Goal: Task Accomplishment & Management: Complete application form

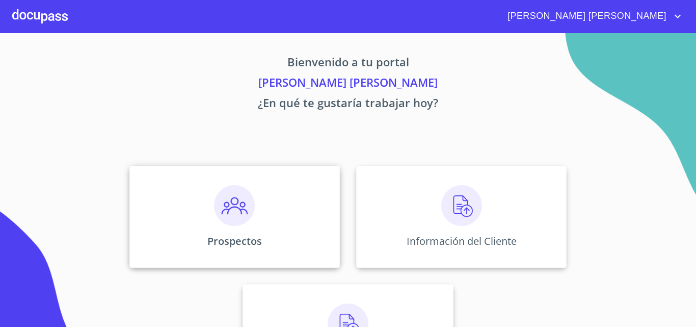
click at [314, 210] on div "Prospectos" at bounding box center [234, 217] width 210 height 102
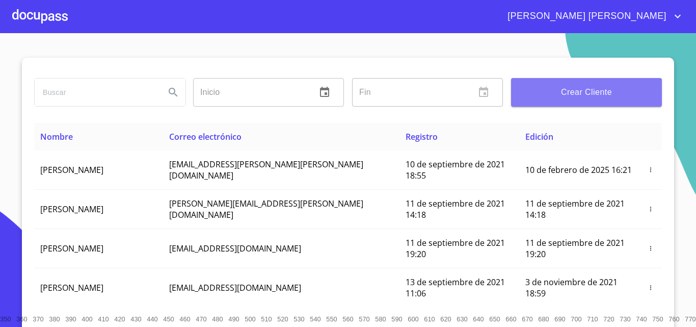
click at [549, 91] on span "Crear Cliente" at bounding box center [586, 92] width 135 height 14
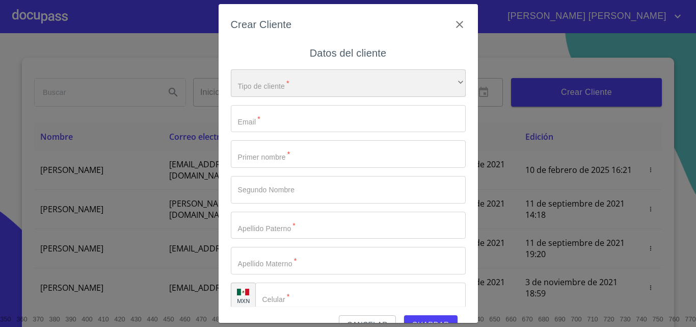
click at [274, 85] on div "​" at bounding box center [348, 83] width 235 height 28
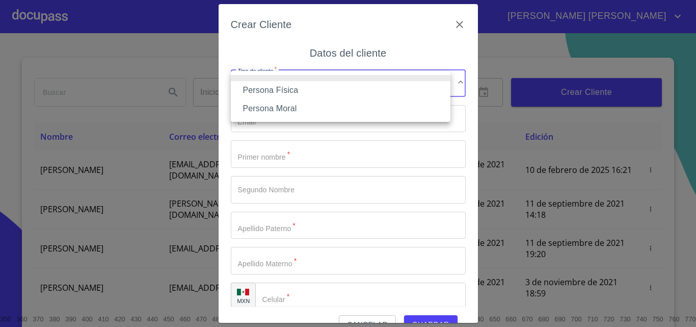
click at [305, 88] on li "Persona Física" at bounding box center [341, 90] width 220 height 18
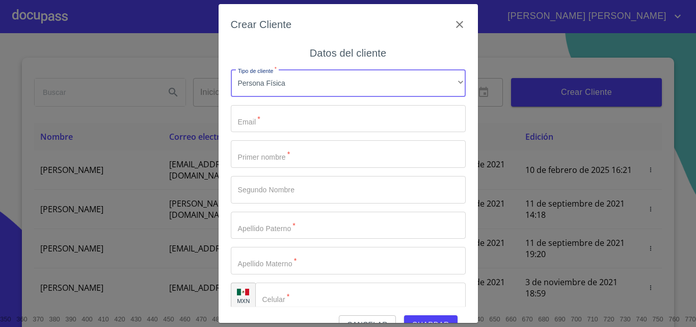
click at [283, 116] on input "Tipo de cliente   *" at bounding box center [348, 119] width 235 height 28
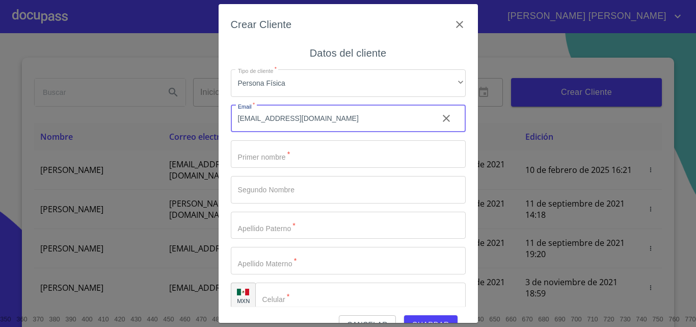
type input "[EMAIL_ADDRESS][DOMAIN_NAME]"
click at [315, 160] on input "Tipo de cliente   *" at bounding box center [348, 154] width 235 height 28
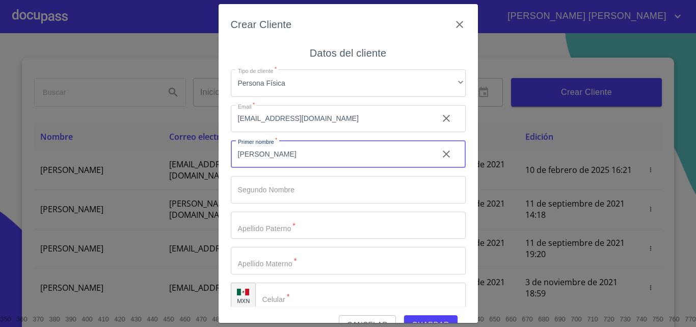
type input "[PERSON_NAME]"
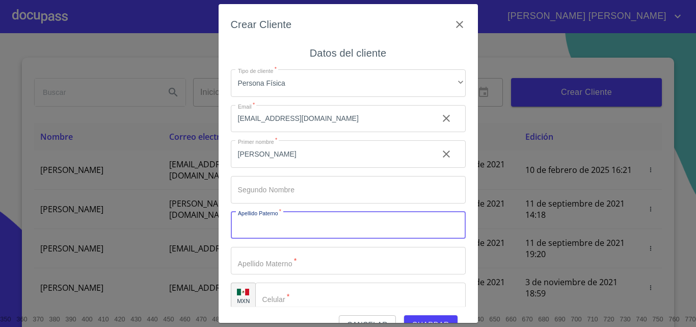
click at [301, 221] on input "Tipo de cliente   *" at bounding box center [348, 226] width 235 height 28
type input "[PERSON_NAME]"
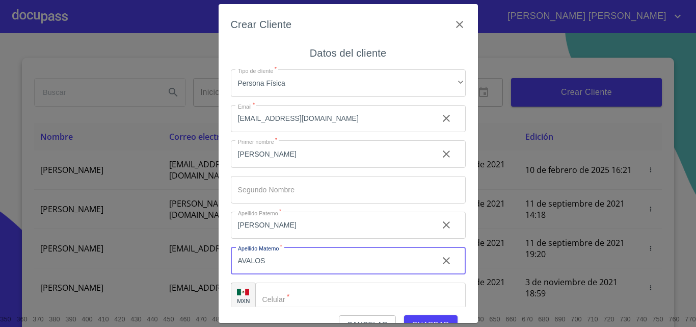
type input "AVALOS"
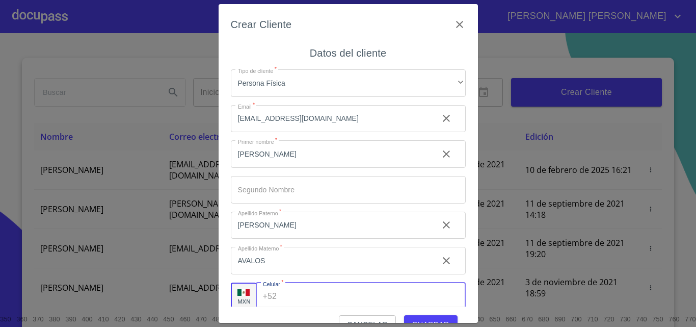
click at [333, 297] on input "Tipo de cliente   *" at bounding box center [373, 296] width 184 height 28
type input "[PHONE_NUMBER]"
click at [427, 319] on span "Guardar" at bounding box center [430, 324] width 37 height 13
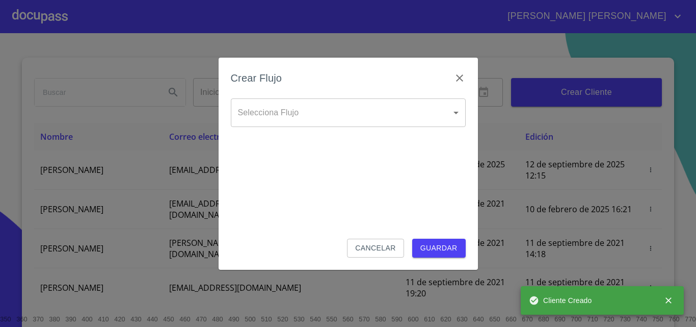
click at [306, 109] on body "[PERSON_NAME] [PERSON_NAME] Inicio ​ Fin ​ Crear Cliente Nombre Correo electrón…" at bounding box center [348, 163] width 696 height 327
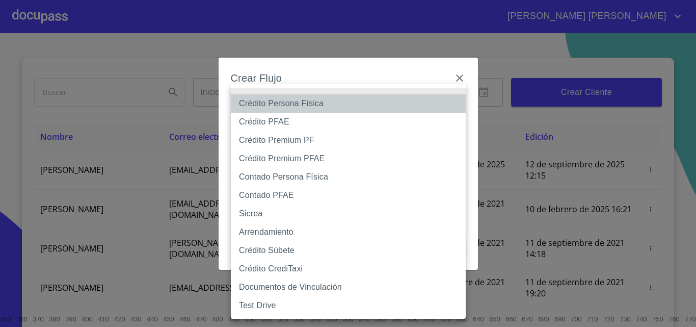
click at [306, 103] on li "Crédito Persona Física" at bounding box center [348, 103] width 235 height 18
type input "6009fb3c7d1714eb8809aa97"
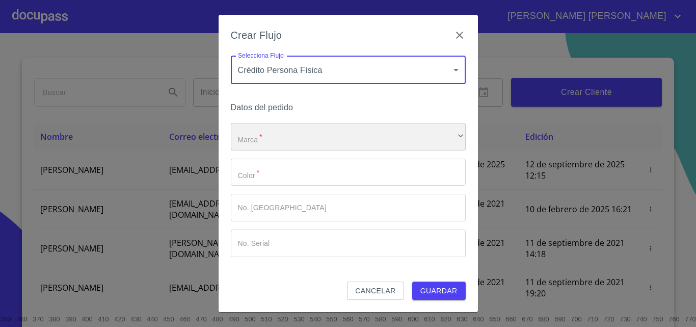
click at [281, 138] on div "​" at bounding box center [348, 137] width 235 height 28
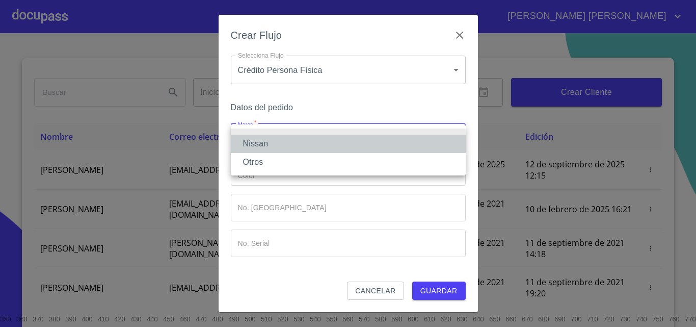
click at [279, 145] on li "Nissan" at bounding box center [348, 144] width 235 height 18
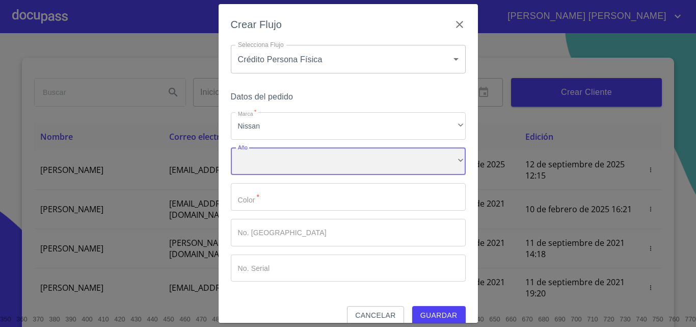
click at [280, 165] on div "​" at bounding box center [348, 162] width 235 height 28
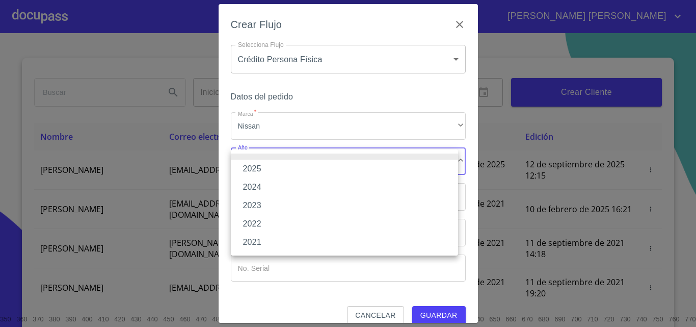
click at [274, 168] on li "2025" at bounding box center [344, 169] width 227 height 18
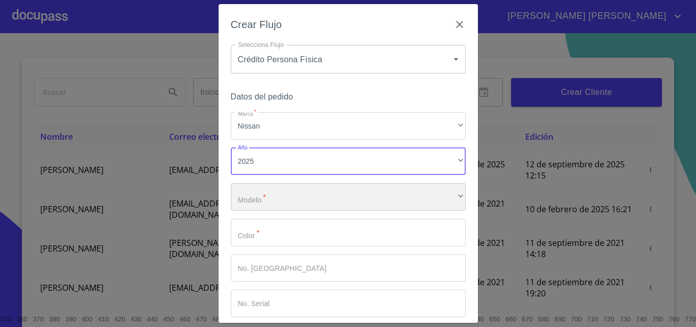
click at [275, 196] on div "​" at bounding box center [348, 197] width 235 height 28
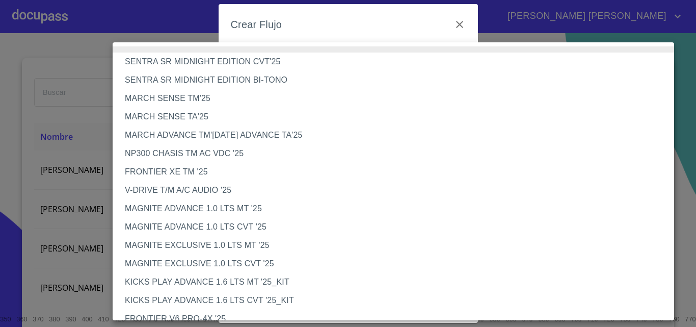
click at [158, 190] on li "V-DRIVE T/M A/C AUDIO '25" at bounding box center [397, 190] width 569 height 18
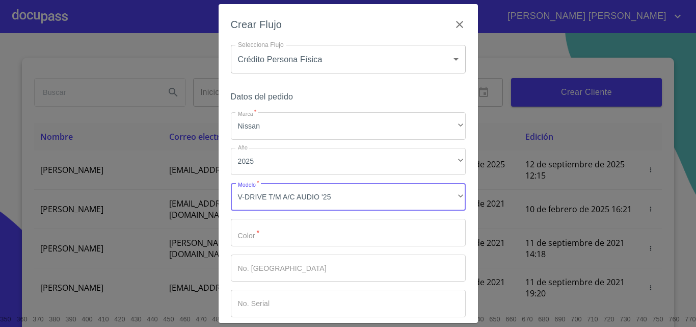
click at [278, 233] on input "Marca   *" at bounding box center [348, 233] width 235 height 28
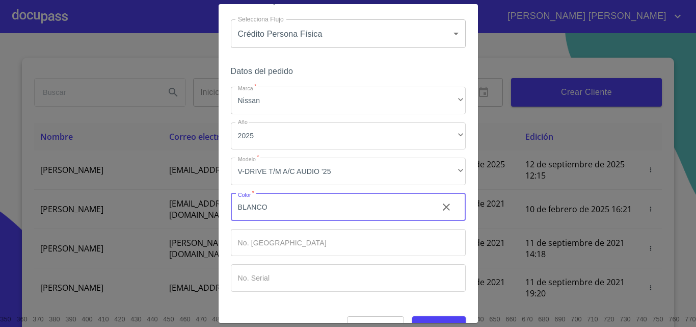
scroll to position [49, 0]
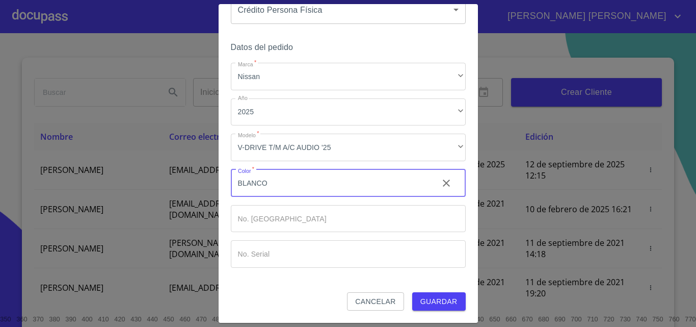
type input "BLANCO"
click at [429, 304] on span "Guardar" at bounding box center [438, 301] width 37 height 13
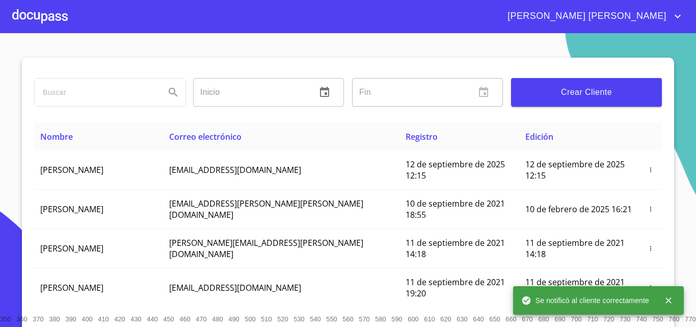
click at [30, 17] on div at bounding box center [40, 16] width 56 height 33
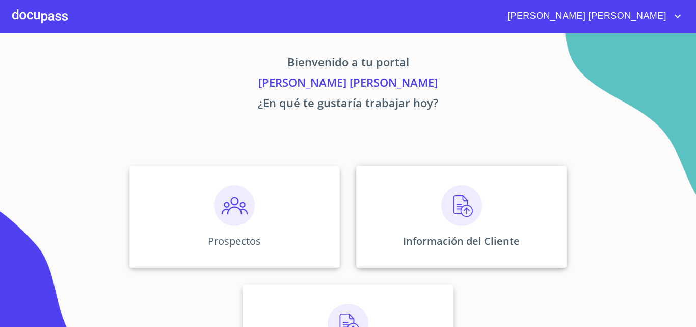
click at [474, 194] on img at bounding box center [461, 205] width 41 height 41
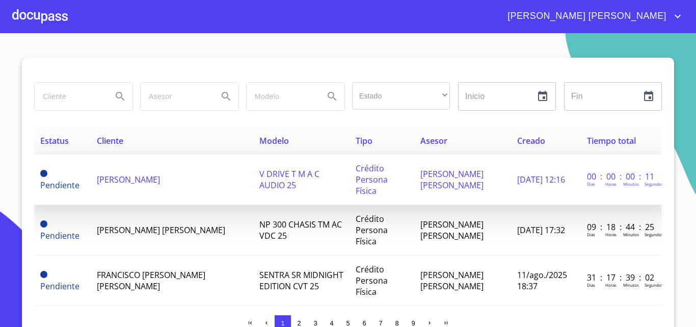
click at [182, 172] on td "[PERSON_NAME]" at bounding box center [172, 179] width 163 height 50
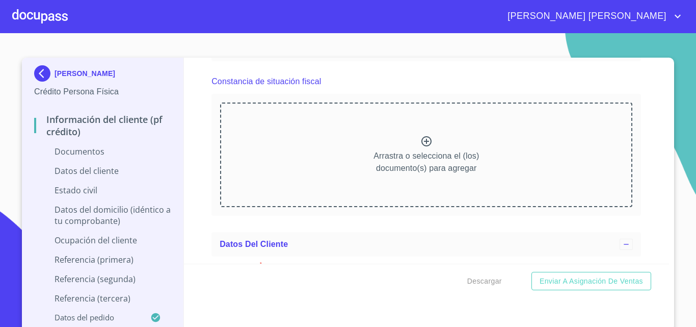
scroll to position [1070, 0]
click at [421, 140] on icon at bounding box center [426, 141] width 12 height 12
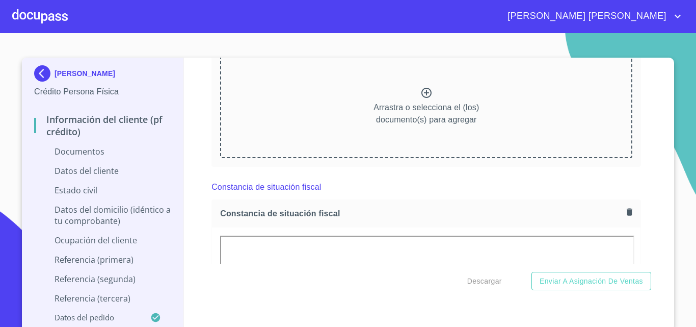
scroll to position [870, 0]
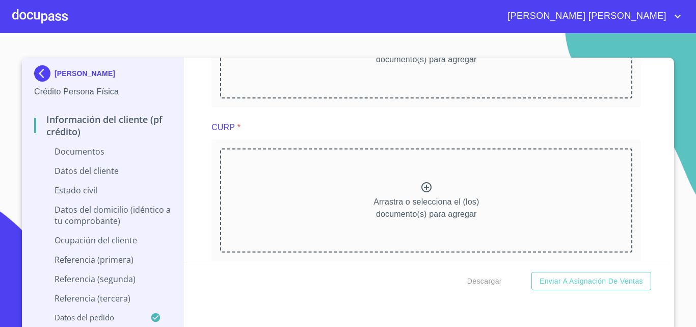
click at [420, 189] on icon at bounding box center [426, 187] width 12 height 12
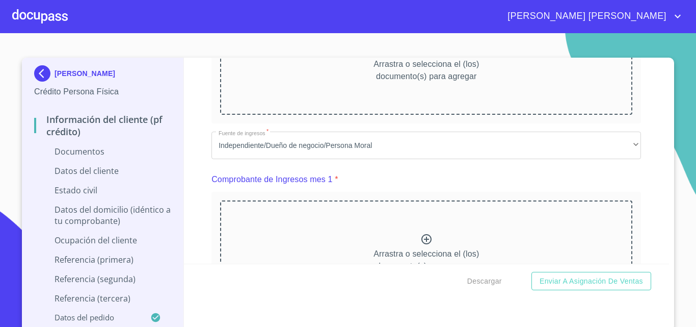
scroll to position [331, 0]
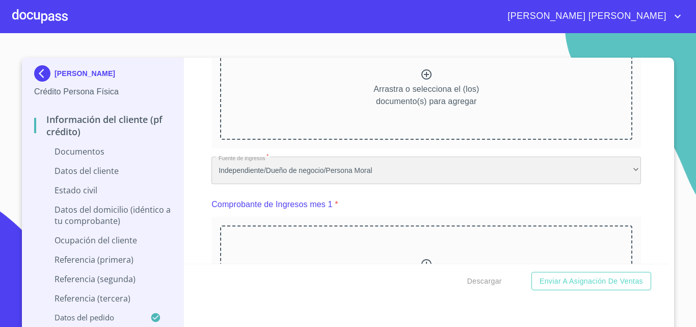
click at [342, 171] on div "Independiente/Dueño de negocio/Persona Moral" at bounding box center [427, 170] width 430 height 28
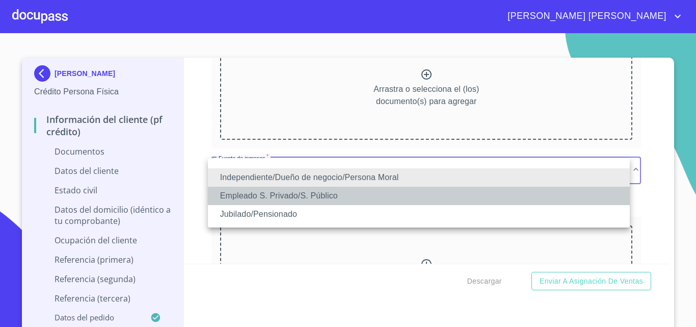
click at [266, 198] on li "Empleado S. Privado/S. Público" at bounding box center [419, 196] width 422 height 18
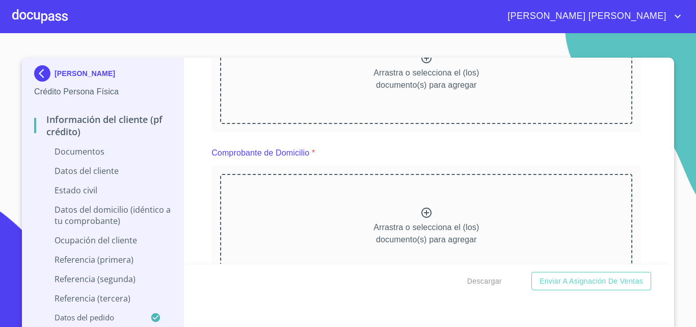
scroll to position [180, 0]
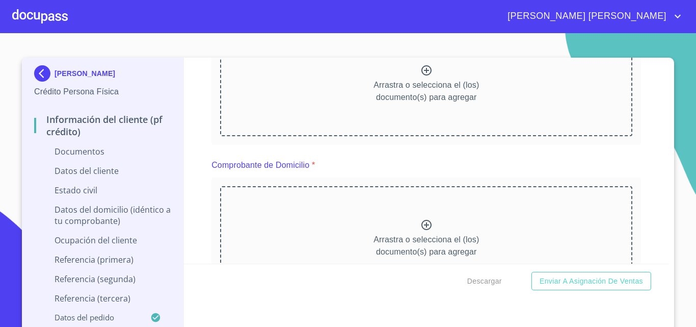
click at [420, 74] on icon at bounding box center [426, 70] width 12 height 12
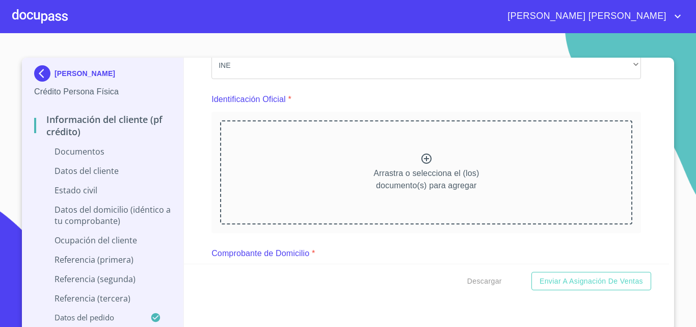
scroll to position [102, 0]
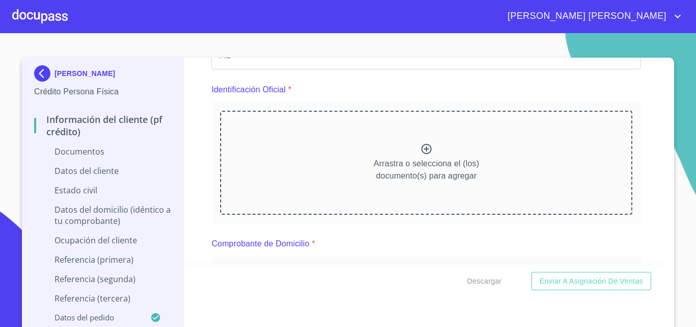
click at [421, 149] on icon at bounding box center [426, 149] width 10 height 10
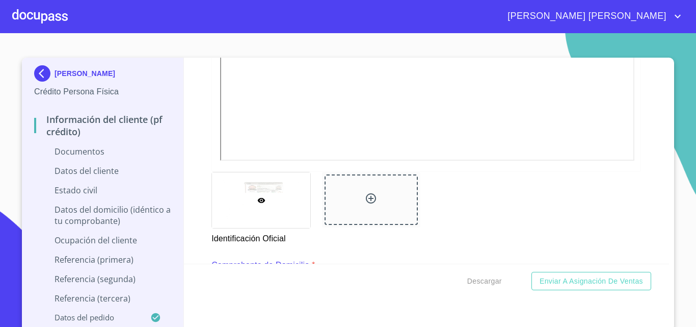
scroll to position [408, 0]
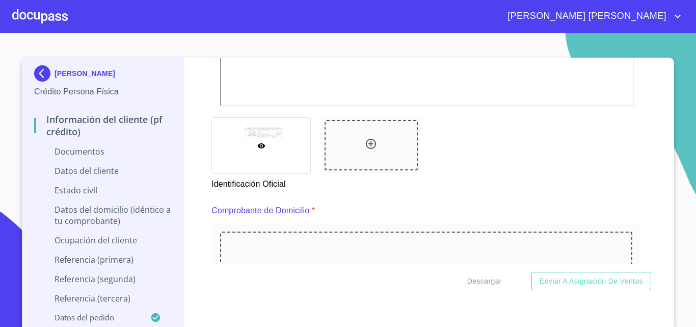
click at [369, 148] on icon at bounding box center [371, 144] width 12 height 12
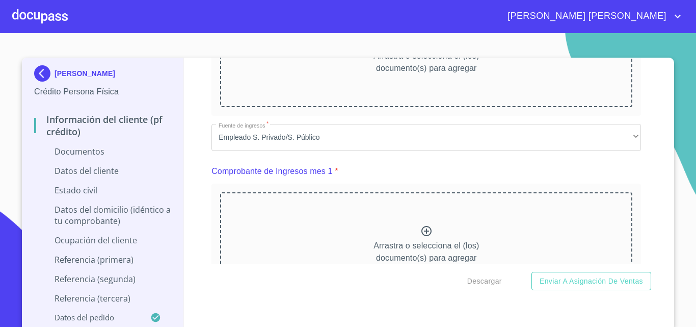
scroll to position [612, 0]
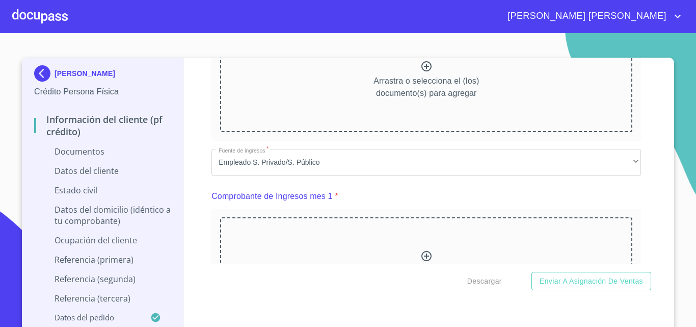
click at [420, 68] on icon at bounding box center [426, 66] width 12 height 12
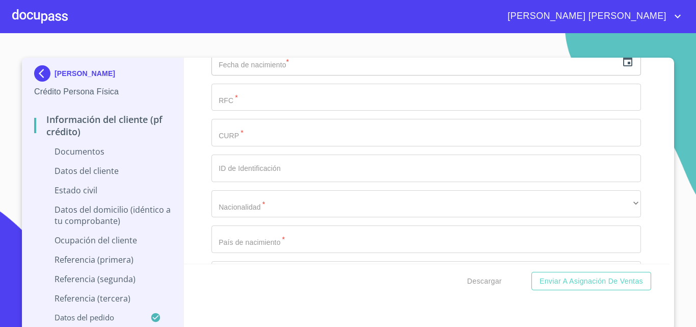
scroll to position [2418, 0]
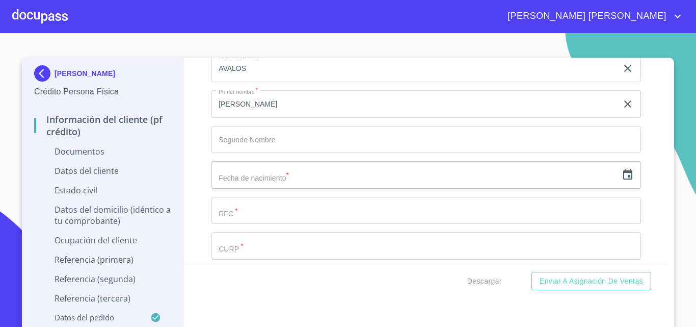
click at [287, 188] on input "text" at bounding box center [415, 175] width 406 height 28
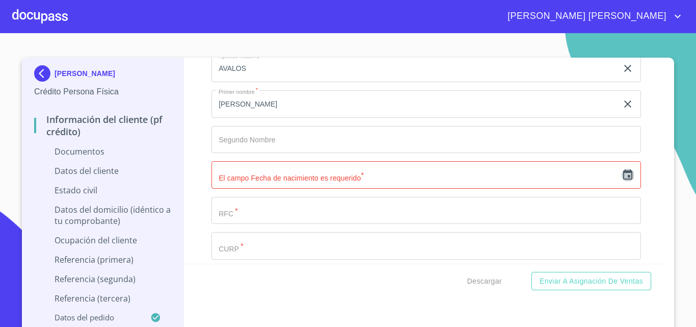
click at [622, 181] on icon "button" at bounding box center [628, 175] width 12 height 12
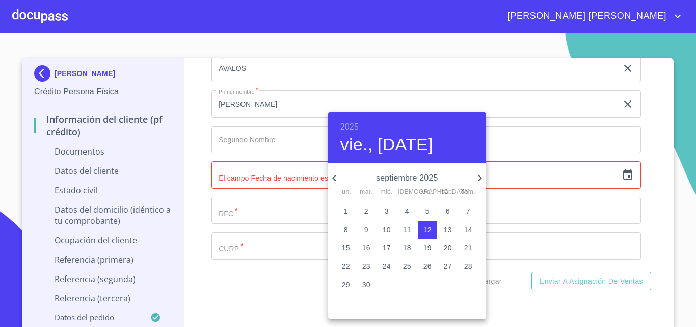
click at [355, 126] on h6 "2025" at bounding box center [349, 127] width 18 height 14
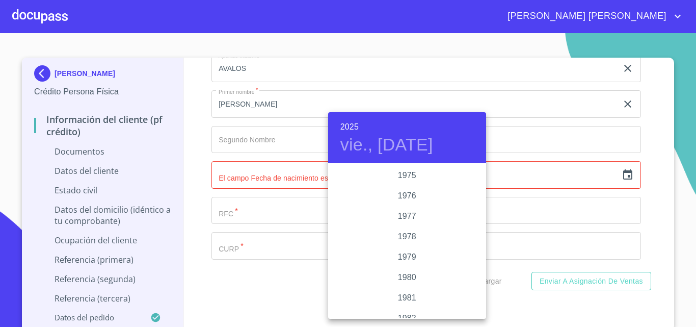
scroll to position [958, 0]
click at [409, 297] on div "1978" at bounding box center [407, 297] width 158 height 20
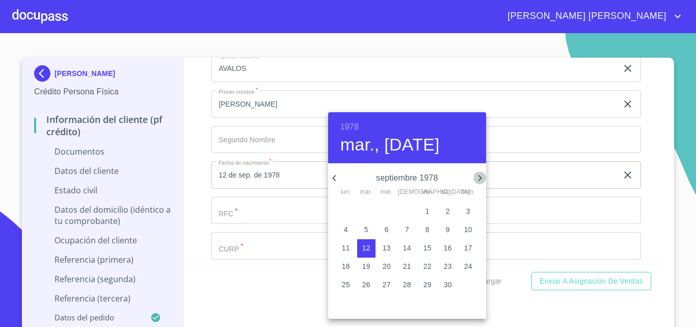
click at [479, 174] on icon "button" at bounding box center [480, 178] width 12 height 12
click at [366, 247] on p "12" at bounding box center [366, 248] width 8 height 10
type input "12 de dic. de 1978"
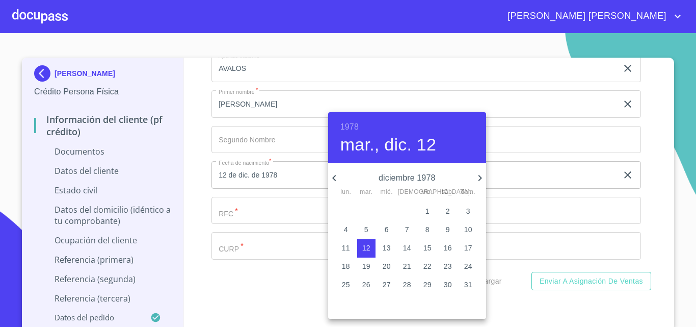
click at [266, 225] on div at bounding box center [348, 163] width 696 height 327
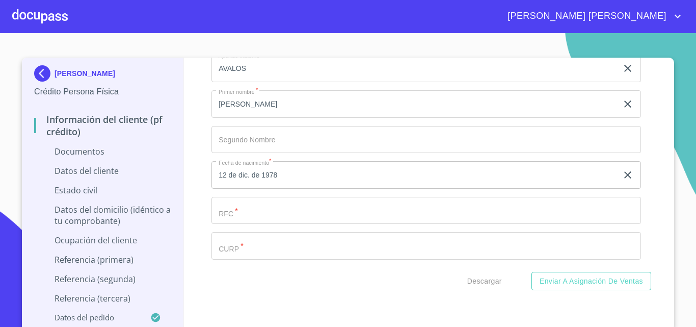
click at [267, 224] on input "Documento de identificación.   *" at bounding box center [427, 211] width 430 height 28
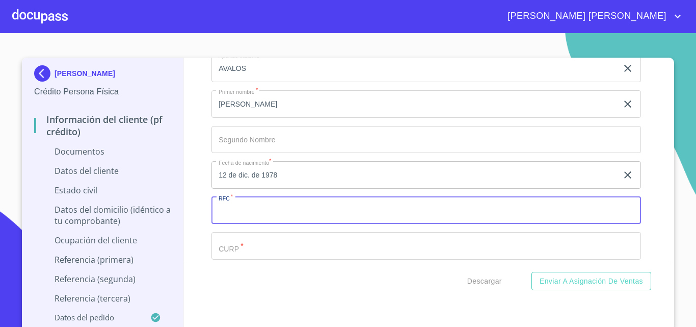
paste input "639817"
type input "6"
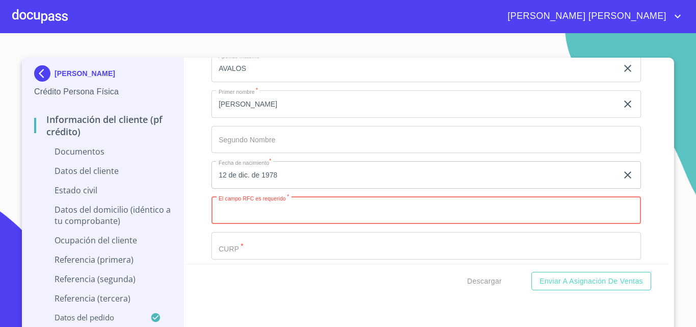
click at [257, 219] on input "Documento de identificación.   *" at bounding box center [427, 211] width 430 height 28
paste input "RAAH781208HTLMVS06"
type input "RAAH781208AC5"
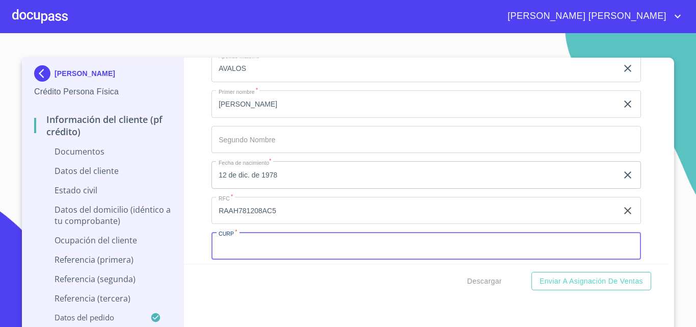
click at [255, 257] on input "Documento de identificación.   *" at bounding box center [427, 246] width 430 height 28
paste input "RAAH781208HTLMVS06"
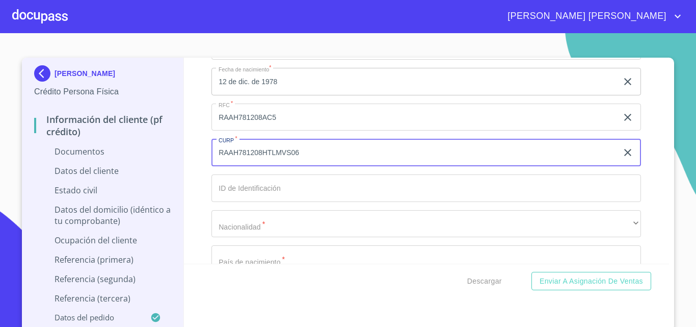
scroll to position [2520, 0]
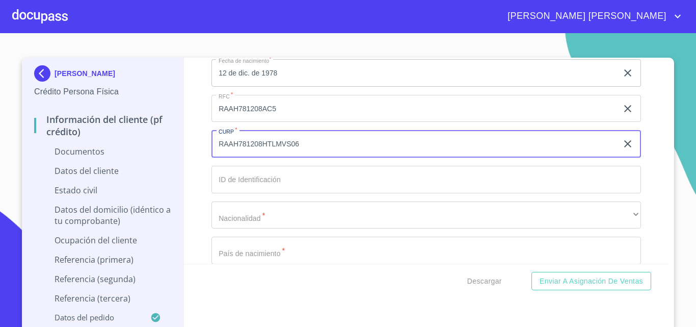
type input "RAAH781208HTLMVS06"
click at [256, 193] on input "Documento de identificación.   *" at bounding box center [427, 180] width 430 height 28
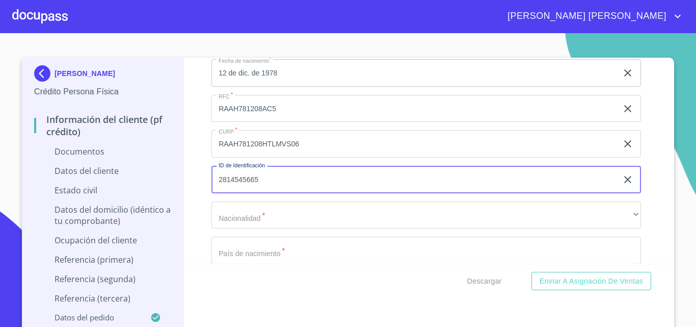
type input "2814545665"
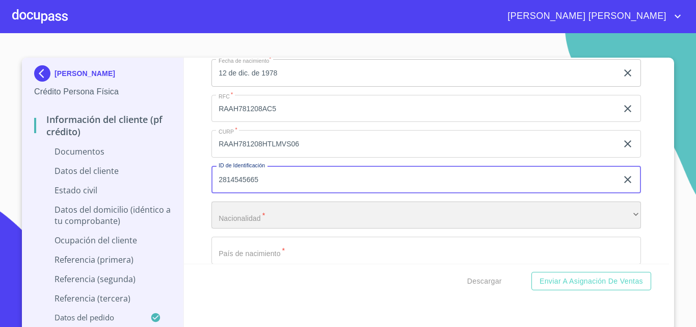
click at [251, 217] on div "​" at bounding box center [427, 215] width 430 height 28
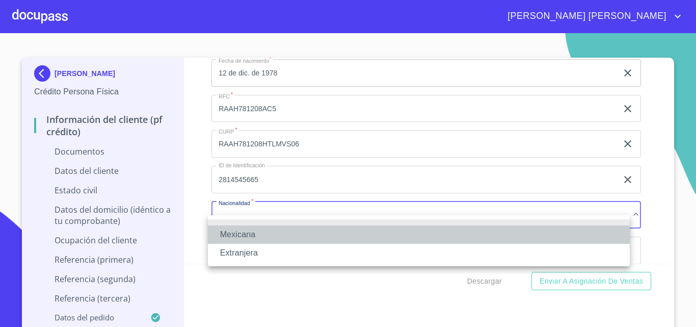
click at [249, 234] on li "Mexicana" at bounding box center [419, 234] width 422 height 18
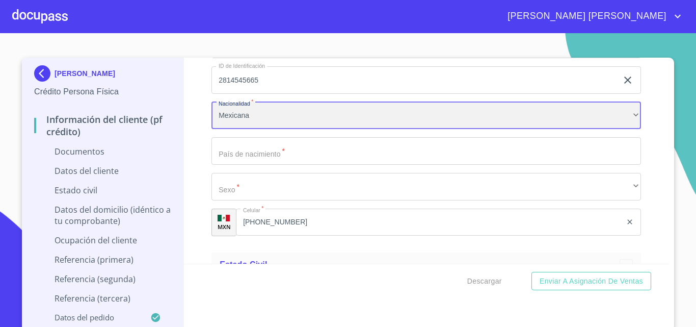
scroll to position [2622, 0]
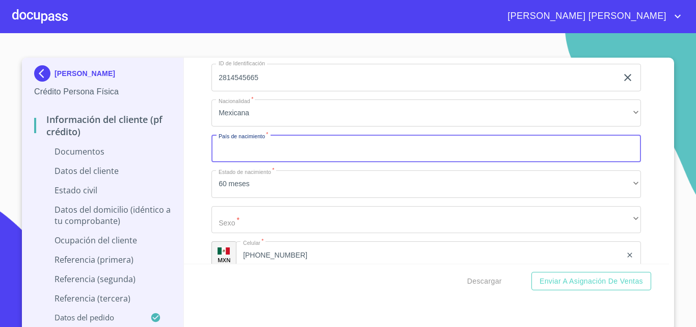
click at [254, 162] on input "Documento de identificación.   *" at bounding box center [427, 149] width 430 height 28
type input "TMEXICO"
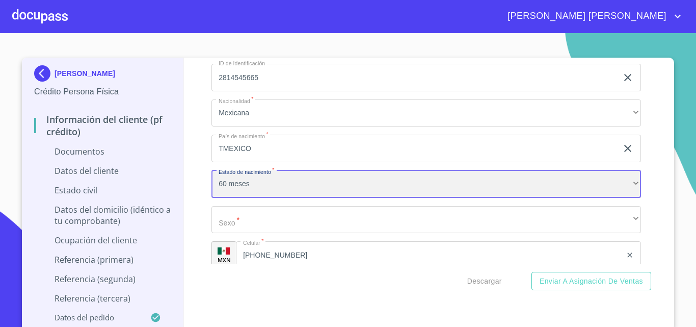
click at [249, 198] on div "60 meses" at bounding box center [427, 184] width 430 height 28
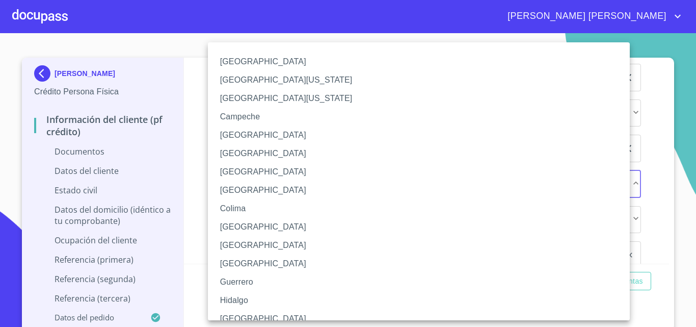
scroll to position [324, 0]
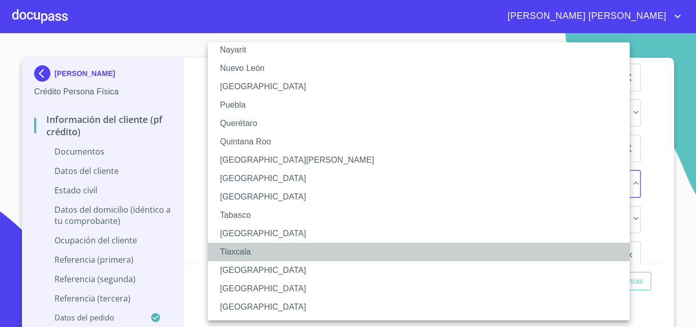
click at [235, 249] on li "Tlaxcala" at bounding box center [423, 252] width 430 height 18
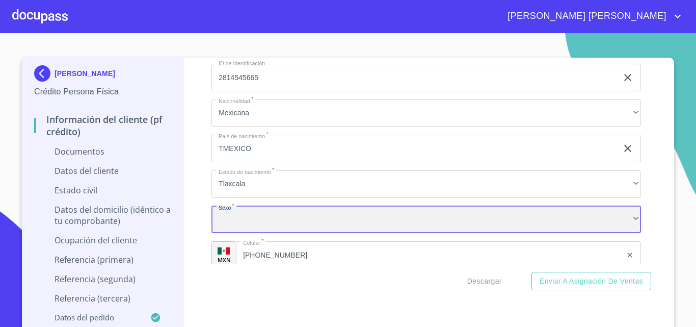
click at [236, 230] on div "​" at bounding box center [427, 220] width 430 height 28
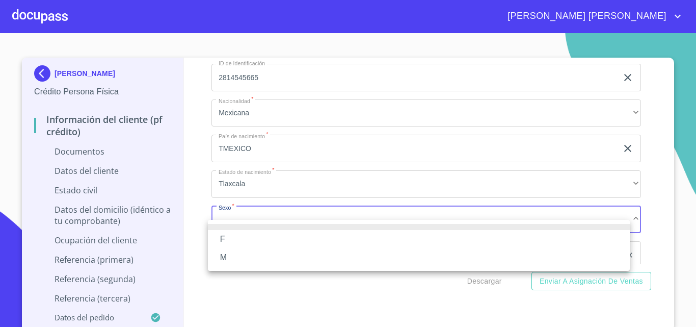
click at [236, 254] on li "M" at bounding box center [419, 257] width 422 height 18
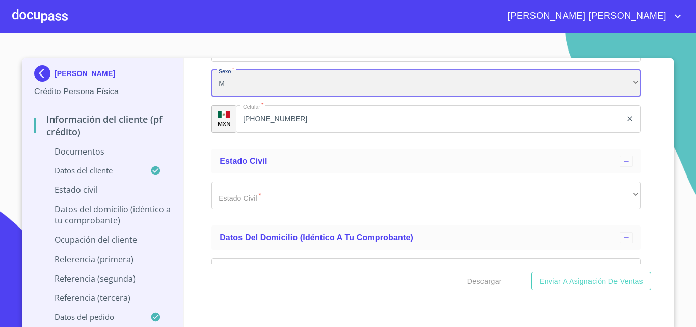
scroll to position [2775, 0]
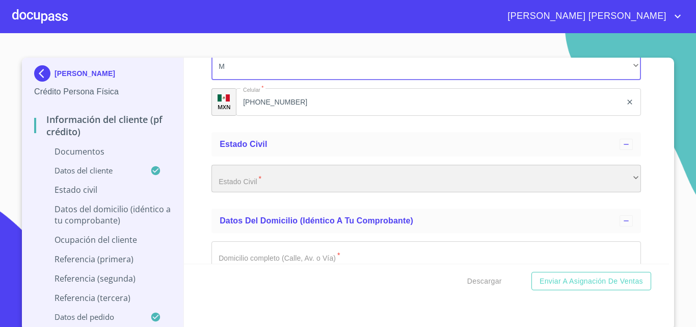
click at [266, 192] on div "​" at bounding box center [427, 179] width 430 height 28
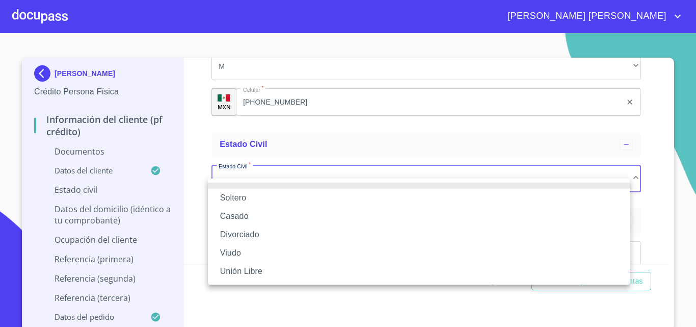
click at [254, 214] on li "Casado" at bounding box center [419, 216] width 422 height 18
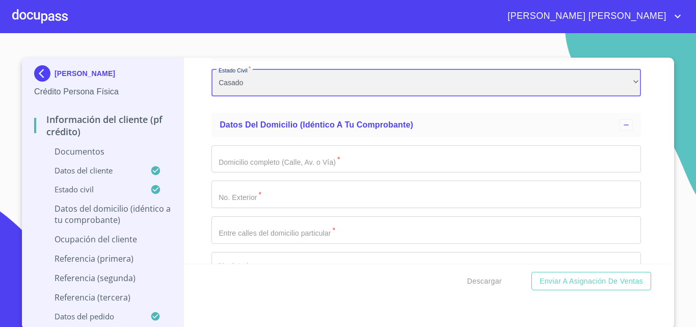
scroll to position [2877, 0]
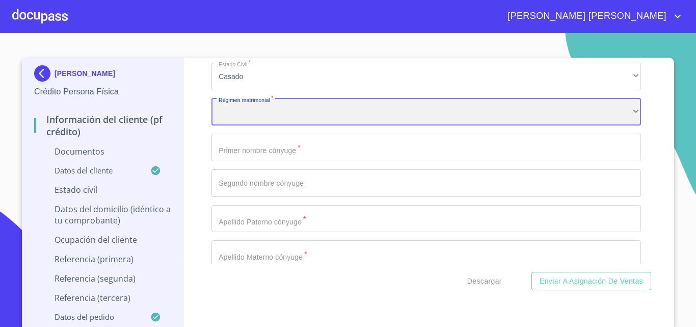
click at [274, 126] on div "​" at bounding box center [427, 112] width 430 height 28
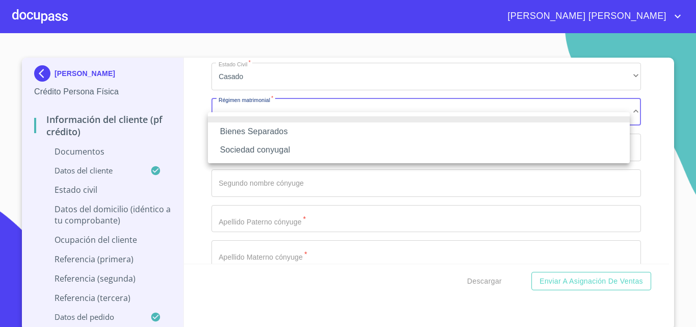
click at [270, 147] on li "Sociedad conyugal" at bounding box center [419, 150] width 422 height 18
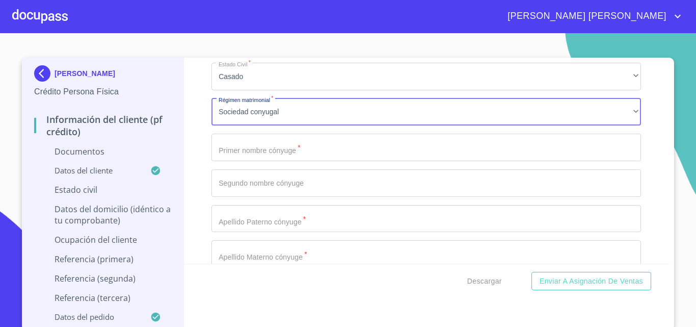
click at [292, 161] on input "Documento de identificación.   *" at bounding box center [427, 148] width 430 height 28
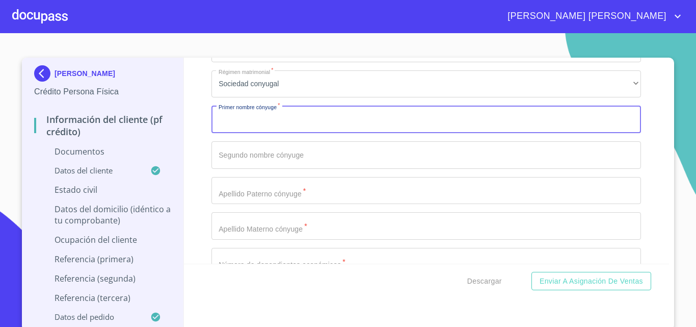
scroll to position [2928, 0]
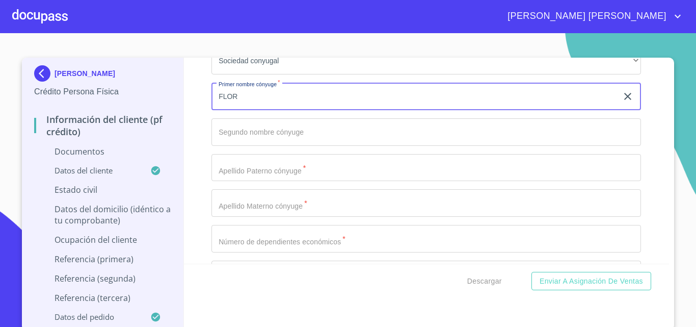
type input "FLOR"
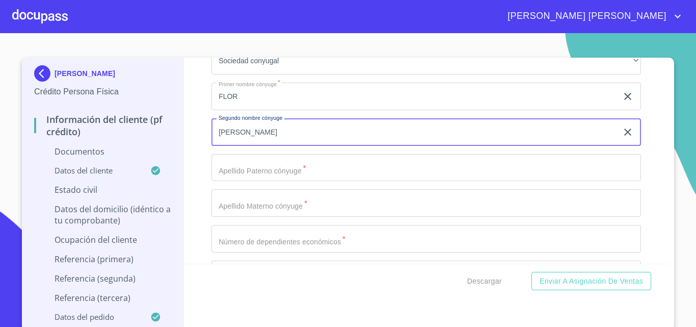
type input "[PERSON_NAME]"
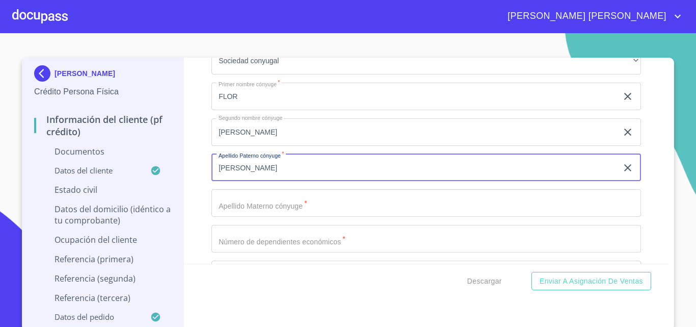
type input "[PERSON_NAME]"
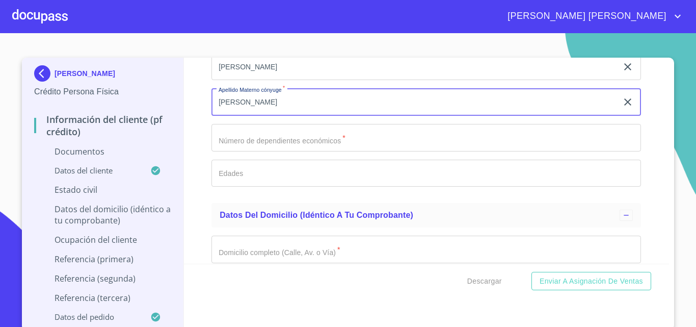
scroll to position [3030, 0]
type input "[PERSON_NAME]"
click at [249, 150] on input "Documento de identificación.   *" at bounding box center [427, 137] width 430 height 28
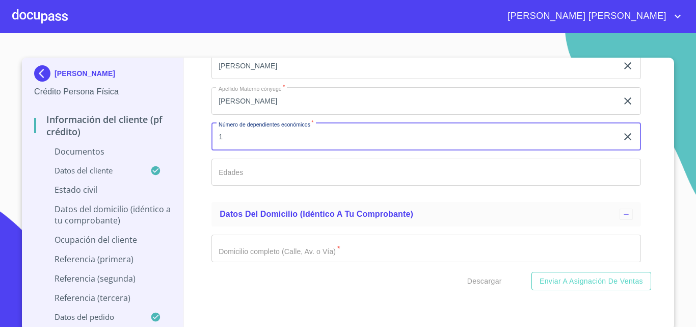
type input "1"
click at [261, 186] on input "Documento de identificación.   *" at bounding box center [427, 172] width 430 height 28
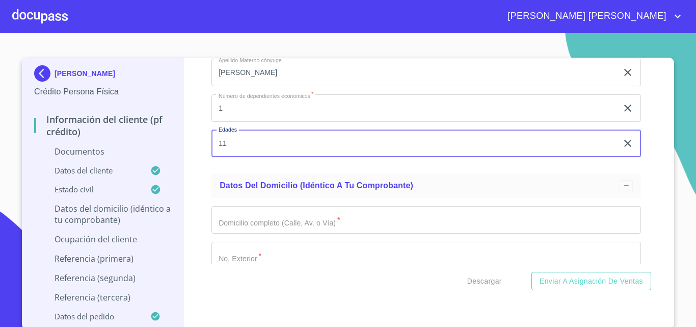
scroll to position [3132, 0]
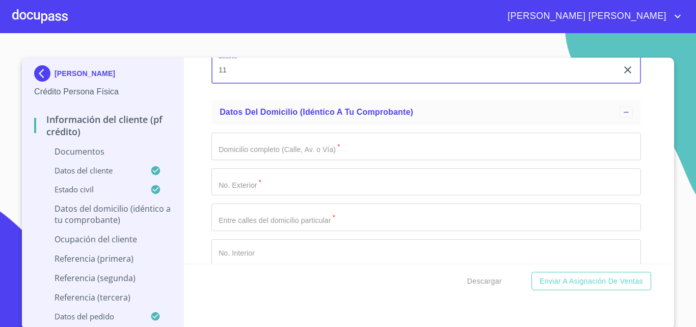
type input "11"
click at [269, 160] on input "Documento de identificación.   *" at bounding box center [427, 147] width 430 height 28
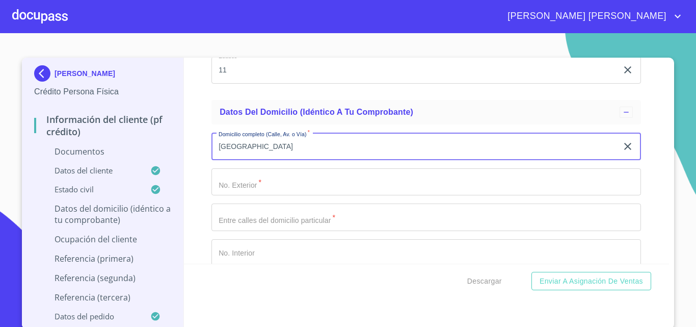
type input "[GEOGRAPHIC_DATA]"
click at [251, 190] on input "Documento de identificación.   *" at bounding box center [427, 182] width 430 height 28
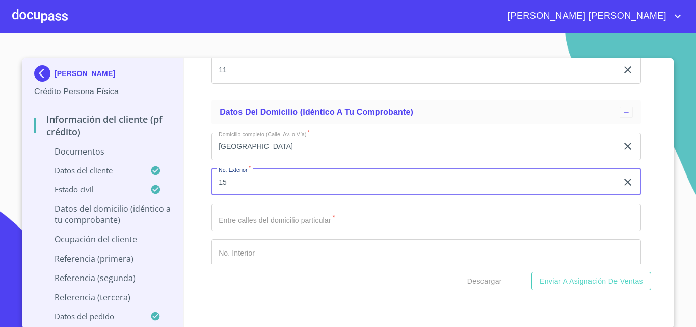
type input "15"
click at [251, 230] on input "Documento de identificación.   *" at bounding box center [427, 217] width 430 height 28
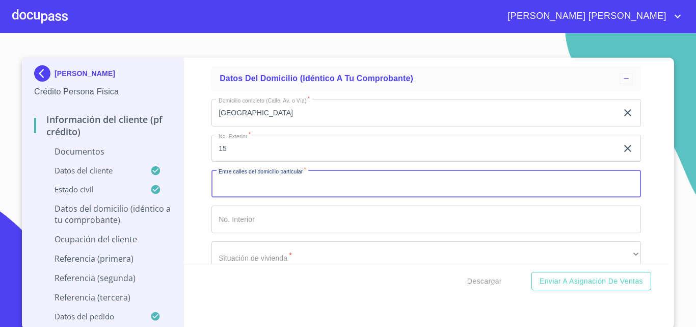
scroll to position [3183, 0]
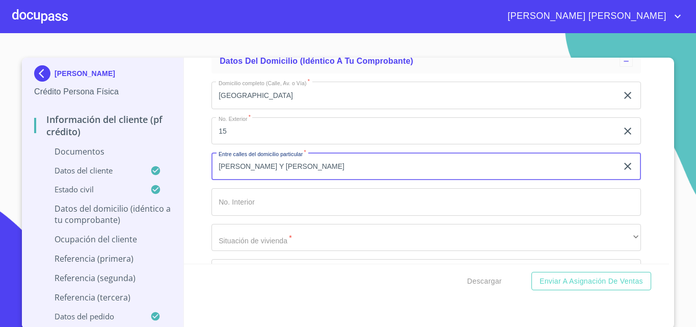
type input "[PERSON_NAME] Y [PERSON_NAME]"
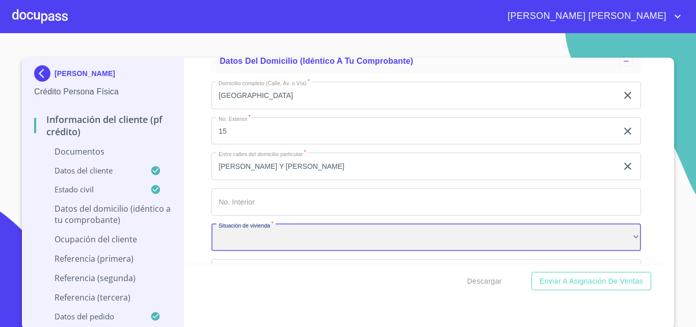
click at [270, 245] on div "​" at bounding box center [427, 238] width 430 height 28
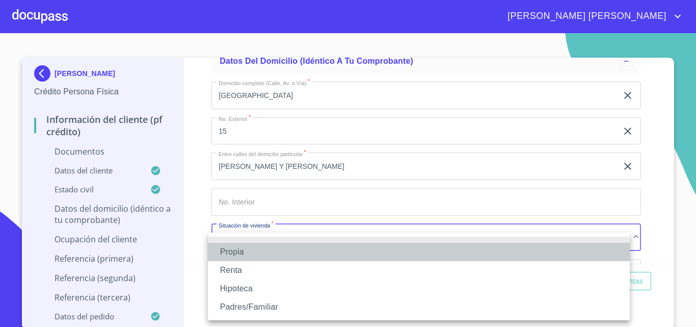
click at [244, 252] on li "Propia" at bounding box center [419, 252] width 422 height 18
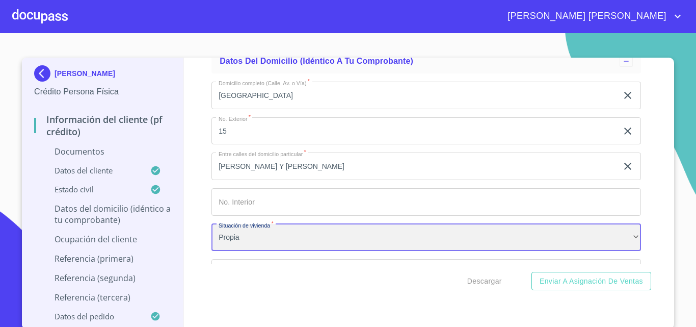
scroll to position [3285, 0]
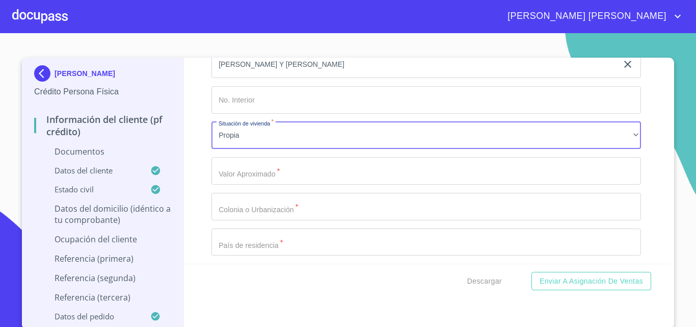
click at [241, 184] on input "Documento de identificación.   *" at bounding box center [427, 171] width 430 height 28
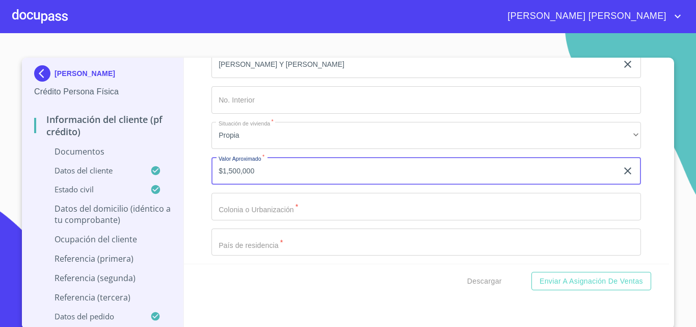
type input "$1,500,000"
click at [247, 218] on input "Documento de identificación.   *" at bounding box center [427, 207] width 430 height 28
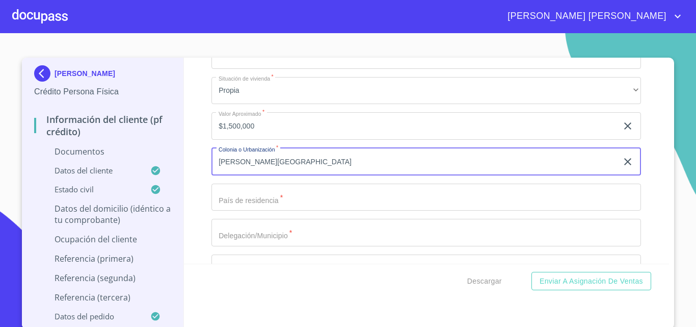
scroll to position [3387, 0]
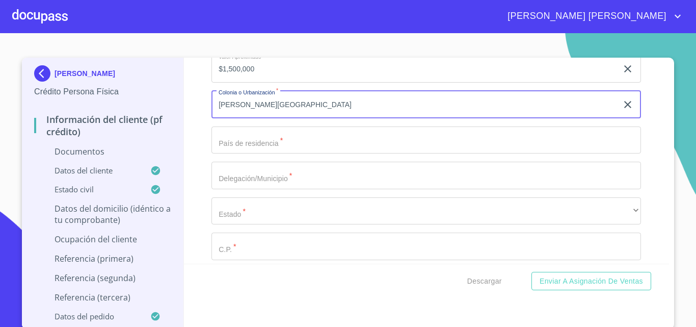
type input "[PERSON_NAME][GEOGRAPHIC_DATA]"
click at [270, 150] on input "Documento de identificación.   *" at bounding box center [427, 140] width 430 height 28
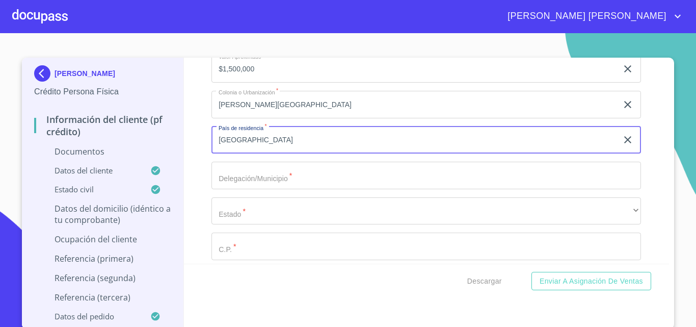
type input "[GEOGRAPHIC_DATA]"
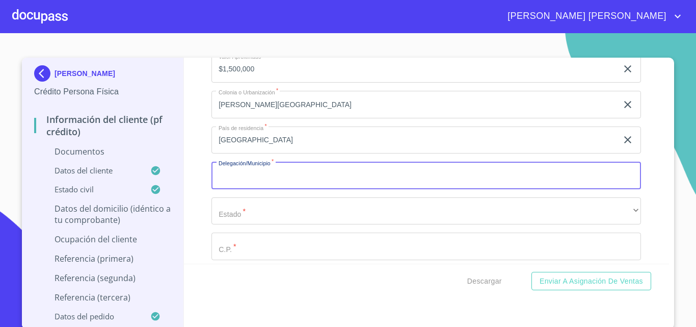
click at [281, 182] on input "Documento de identificación.   *" at bounding box center [427, 176] width 430 height 28
type input "XALISCO"
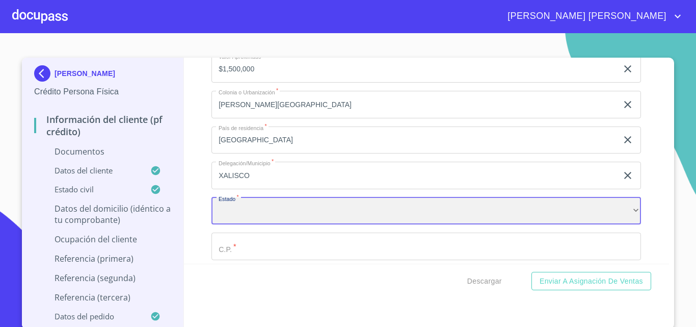
click at [265, 225] on div "​" at bounding box center [427, 211] width 430 height 28
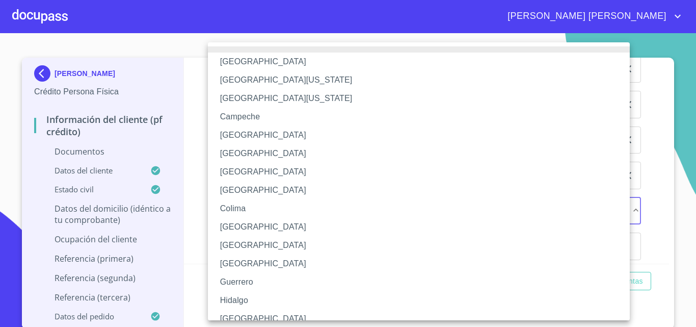
scroll to position [193, 0]
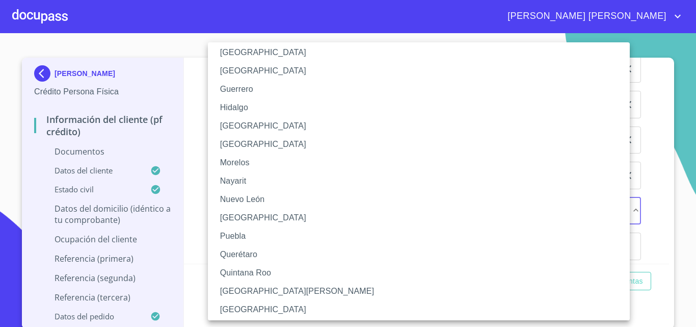
click at [251, 183] on li "Nayarit" at bounding box center [423, 181] width 430 height 18
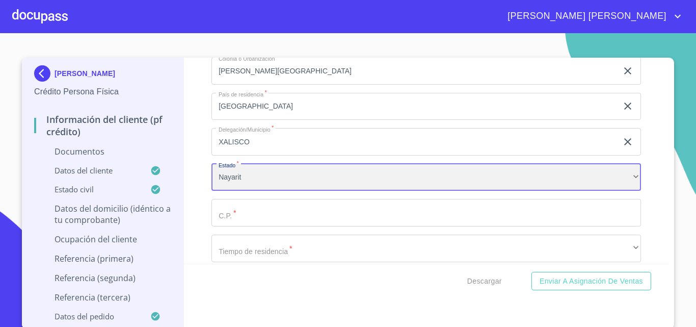
scroll to position [3438, 0]
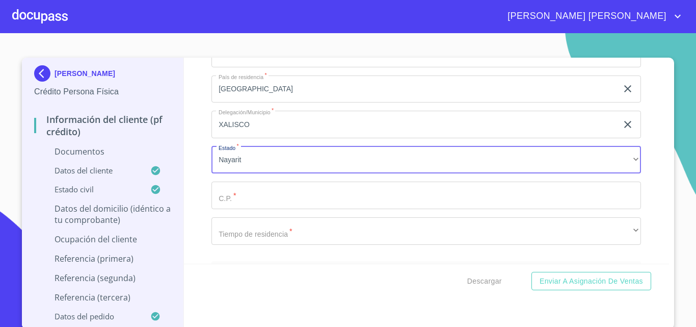
click at [249, 204] on input "Documento de identificación.   *" at bounding box center [427, 195] width 430 height 28
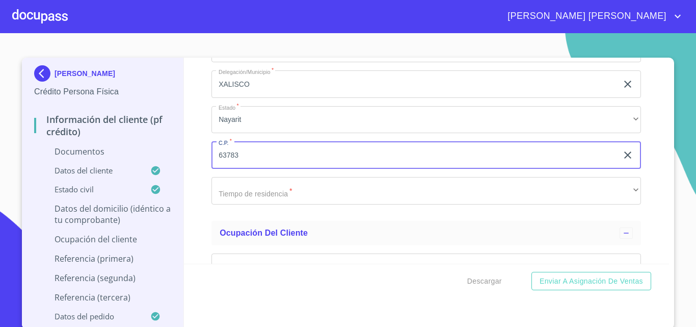
scroll to position [3539, 0]
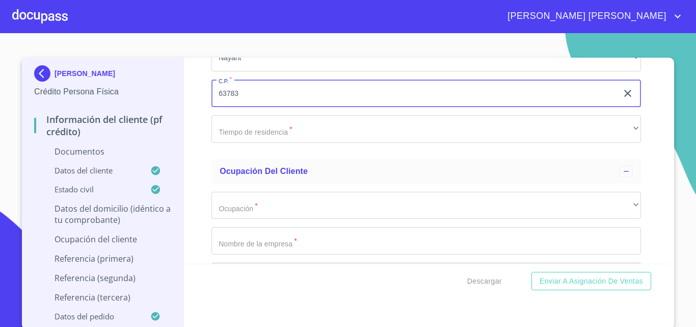
type input "63783"
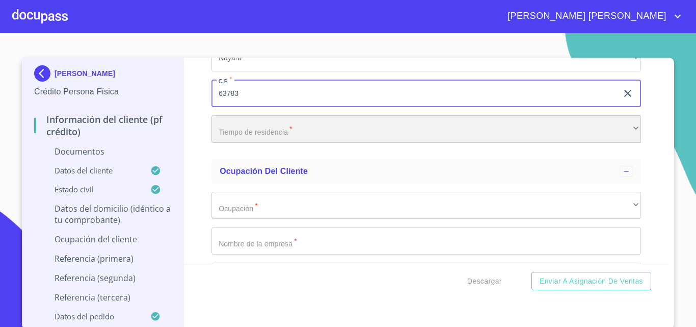
click at [240, 143] on div "​" at bounding box center [427, 129] width 430 height 28
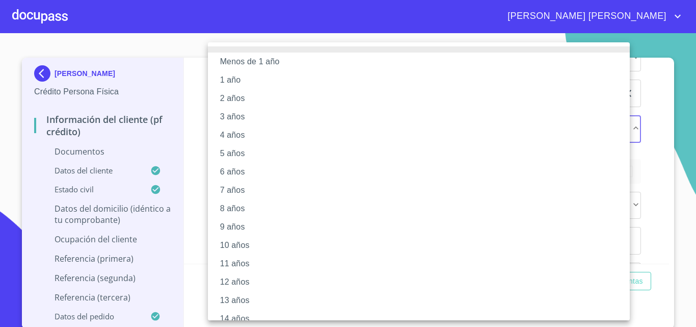
click at [251, 169] on li "6 años" at bounding box center [423, 172] width 430 height 18
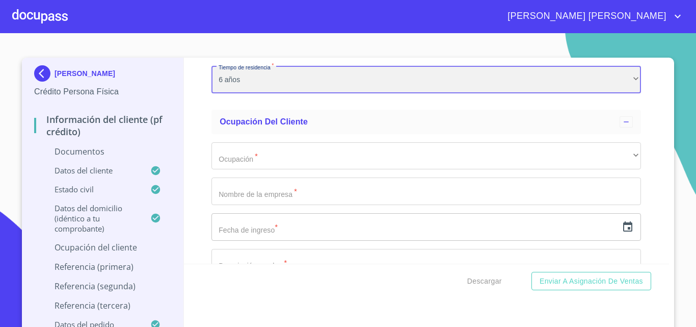
scroll to position [3590, 0]
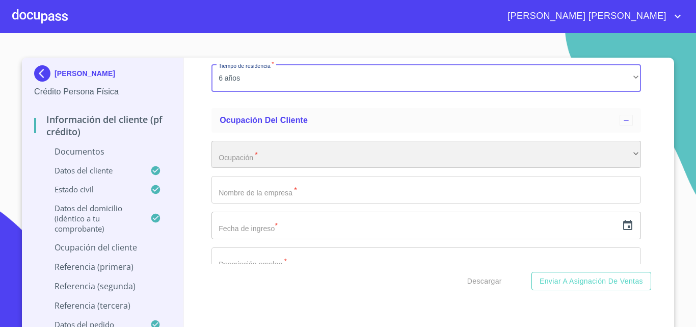
click at [270, 168] on div "​" at bounding box center [427, 155] width 430 height 28
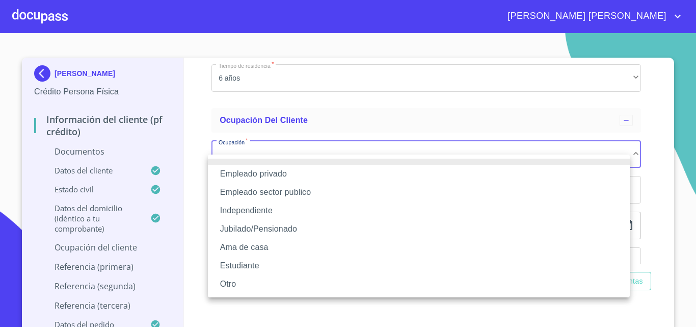
click at [267, 174] on li "Empleado privado" at bounding box center [419, 174] width 422 height 18
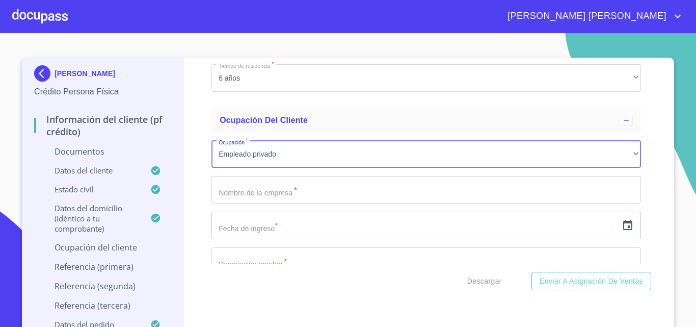
click at [285, 203] on input "Documento de identificación.   *" at bounding box center [427, 190] width 430 height 28
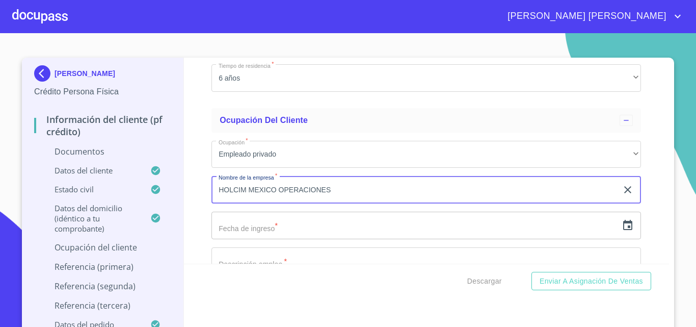
type input "HOLCIM MEXICO OPERACIONES"
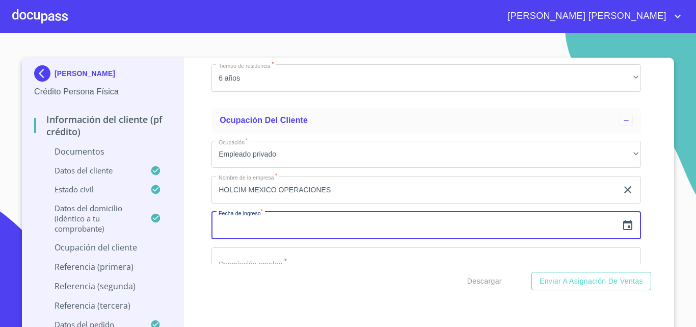
click at [280, 237] on input "text" at bounding box center [415, 226] width 406 height 28
click at [622, 231] on icon "button" at bounding box center [628, 225] width 12 height 12
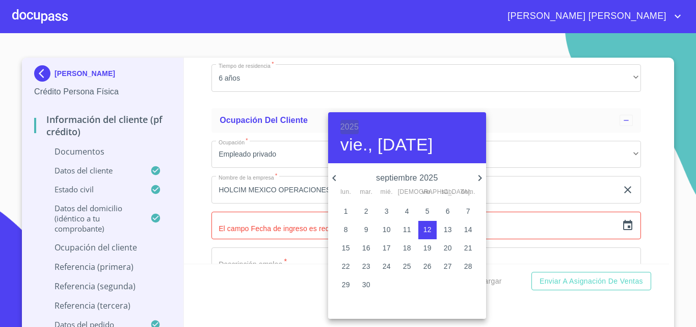
click at [349, 125] on h6 "2025" at bounding box center [349, 127] width 18 height 14
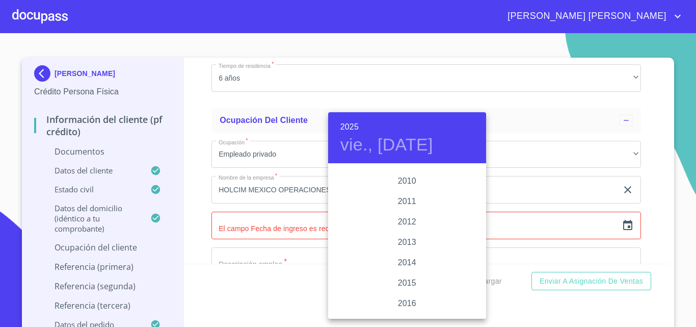
scroll to position [1672, 0]
click at [401, 192] on div "2008" at bounding box center [407, 195] width 158 height 20
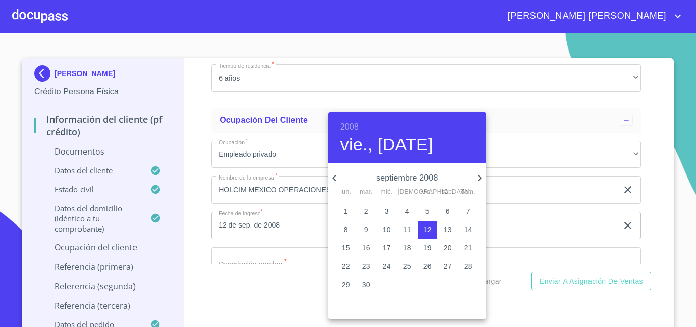
click at [332, 179] on icon "button" at bounding box center [334, 178] width 12 height 12
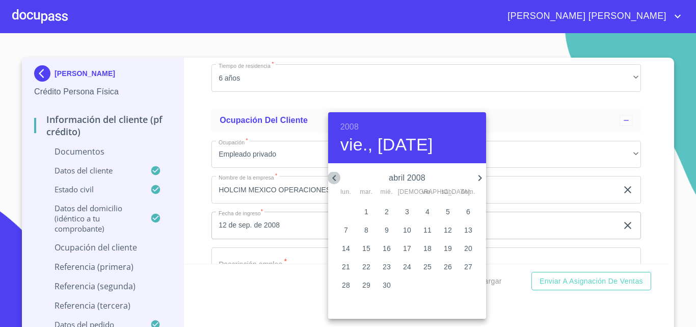
click at [332, 179] on icon "button" at bounding box center [334, 178] width 12 height 12
click at [428, 213] on p "1" at bounding box center [428, 211] width 4 height 10
type input "1 de feb. de 2008"
click at [190, 196] on div at bounding box center [348, 163] width 696 height 327
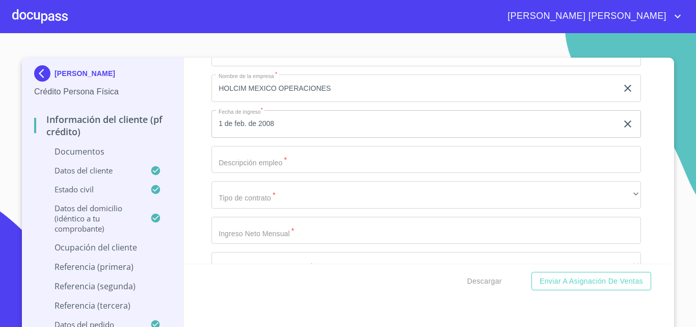
scroll to position [3692, 0]
click at [232, 173] on input "Documento de identificación.   *" at bounding box center [427, 159] width 430 height 28
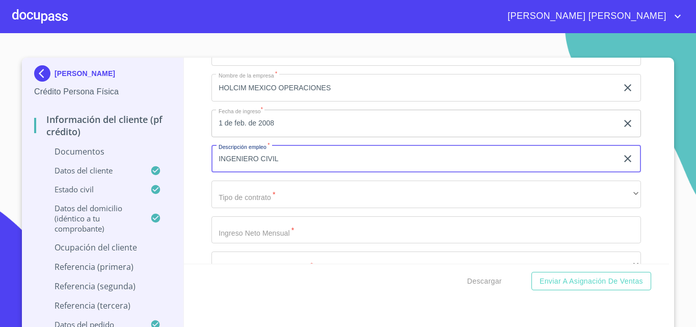
type input "INGENIERO CIVIL"
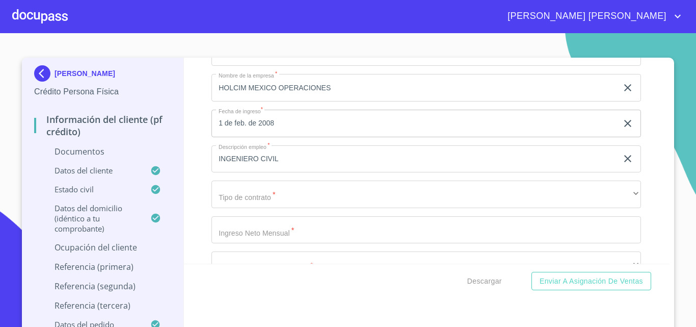
click at [195, 215] on div "Información del cliente (PF crédito) Documentos Documento de identificación.   …" at bounding box center [427, 161] width 486 height 206
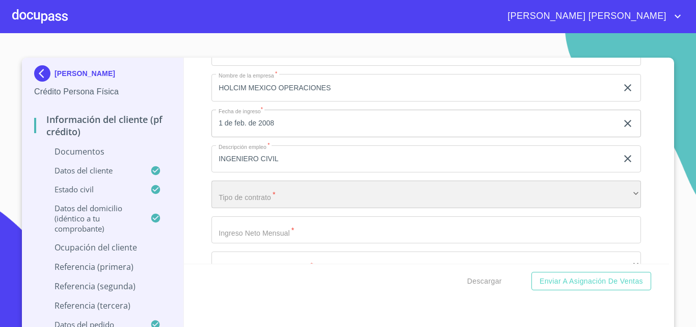
click at [238, 208] on div "​" at bounding box center [427, 194] width 430 height 28
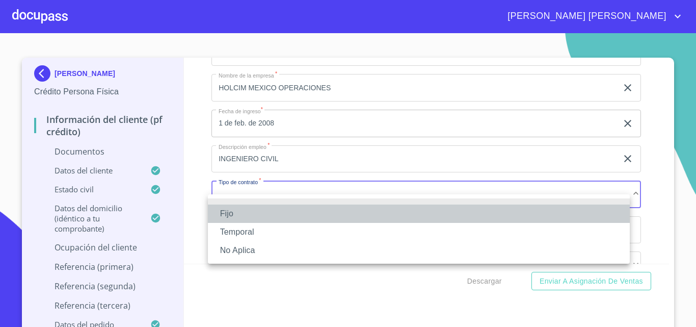
click at [237, 209] on li "Fijo" at bounding box center [419, 213] width 422 height 18
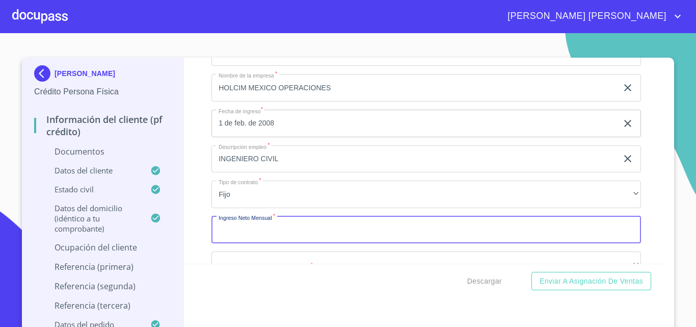
click at [262, 244] on input "Documento de identificación.   *" at bounding box center [427, 230] width 430 height 28
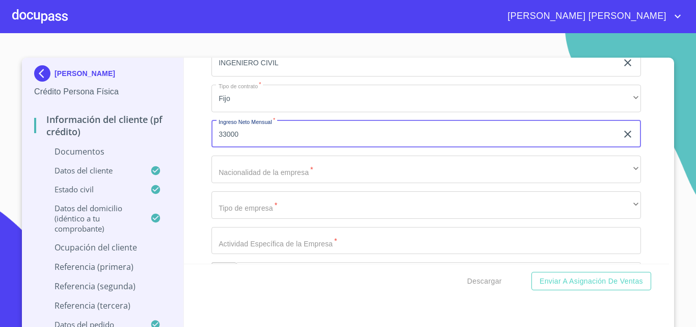
scroll to position [3794, 0]
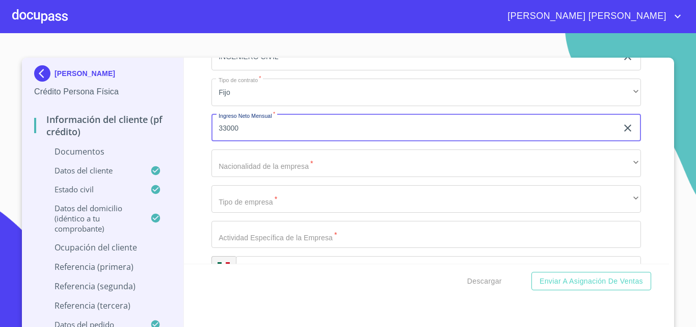
type input "33000"
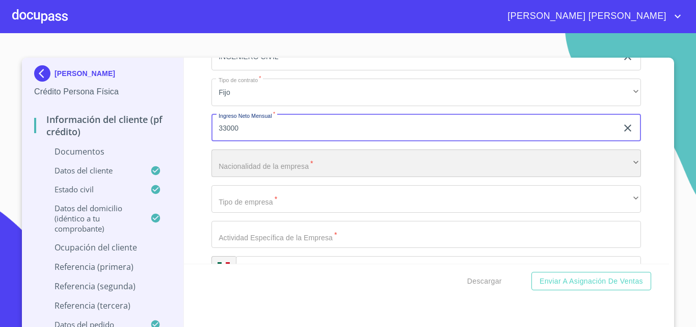
click at [252, 167] on div "​" at bounding box center [427, 163] width 430 height 28
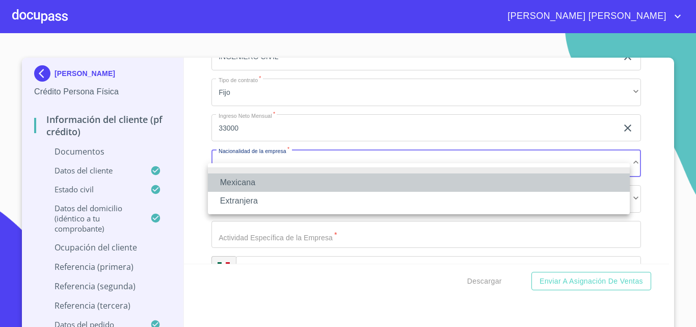
click at [254, 180] on li "Mexicana" at bounding box center [419, 182] width 422 height 18
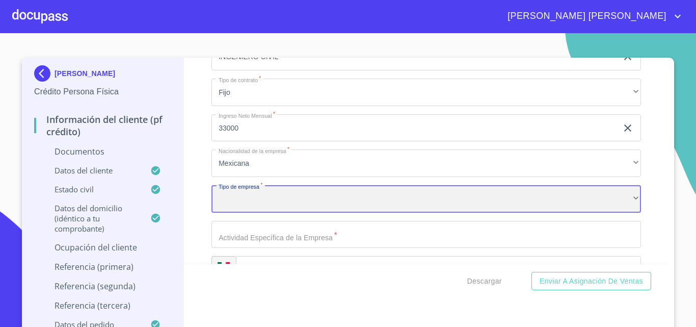
click at [263, 210] on div "​" at bounding box center [427, 199] width 430 height 28
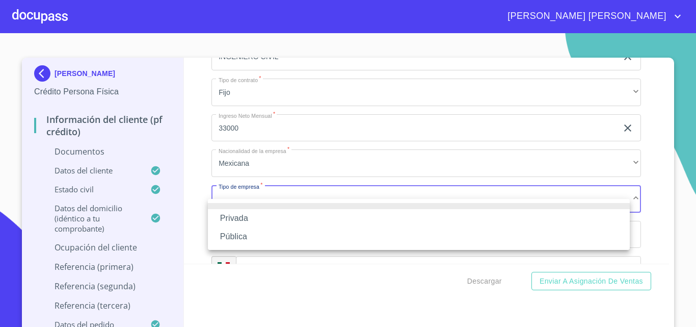
click at [254, 215] on li "Privada" at bounding box center [419, 218] width 422 height 18
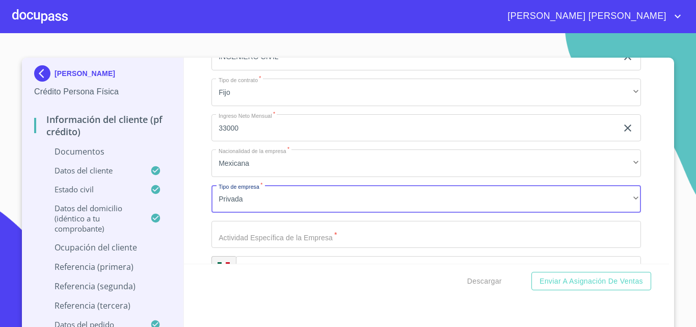
click at [272, 243] on input "Documento de identificación.   *" at bounding box center [427, 235] width 430 height 28
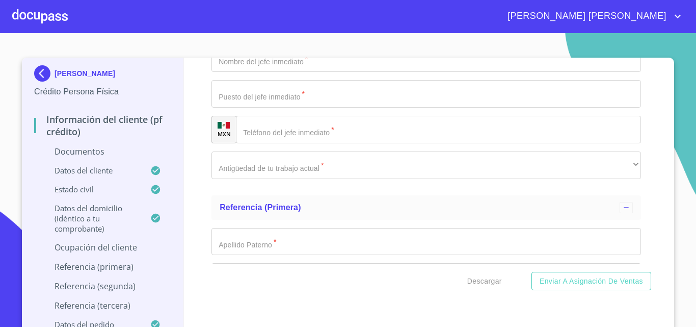
scroll to position [4304, 0]
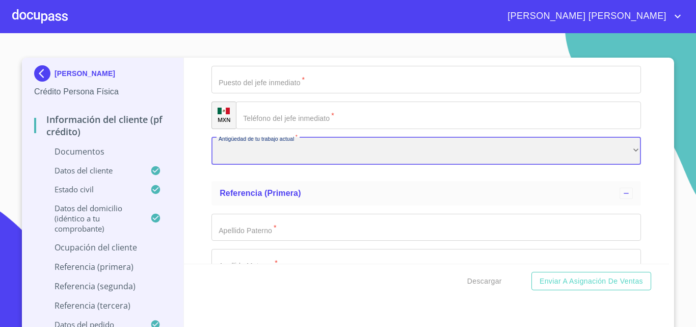
click at [321, 163] on div "​" at bounding box center [427, 151] width 430 height 28
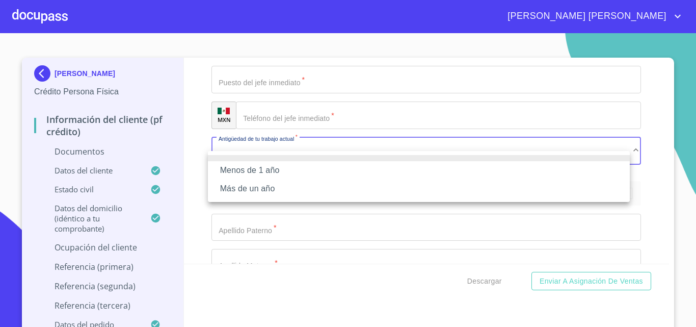
click at [321, 163] on li "Menos de 1 año" at bounding box center [419, 170] width 422 height 18
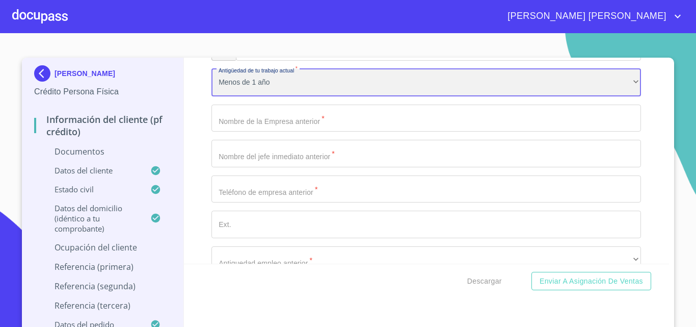
scroll to position [4355, 0]
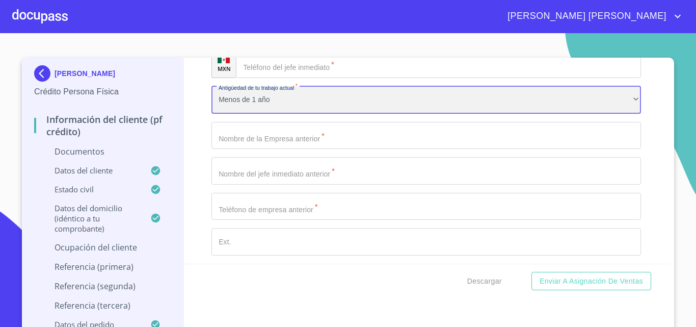
click at [280, 114] on div "Menos de 1 año" at bounding box center [427, 100] width 430 height 28
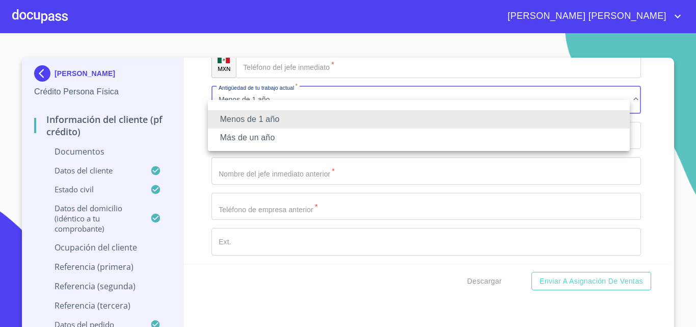
click at [273, 136] on li "Más de un año" at bounding box center [419, 137] width 422 height 18
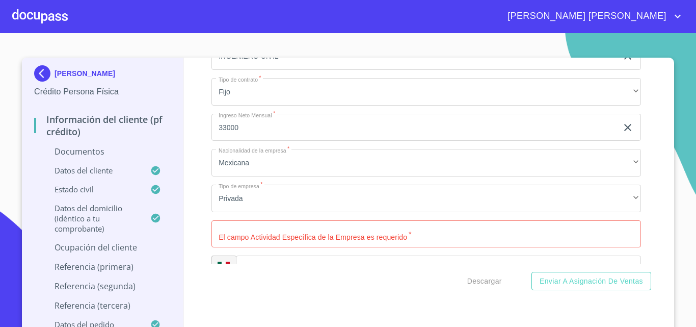
scroll to position [3838, 0]
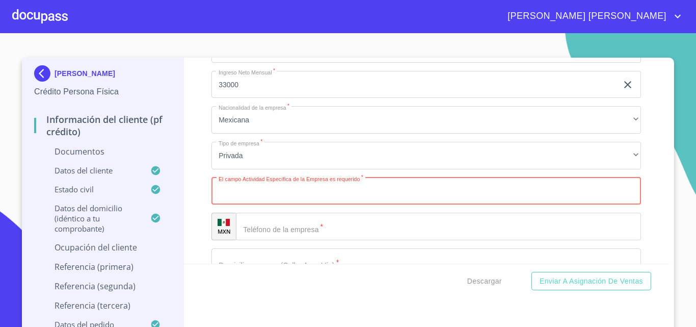
click at [298, 205] on input "Documento de identificación.   *" at bounding box center [427, 191] width 430 height 28
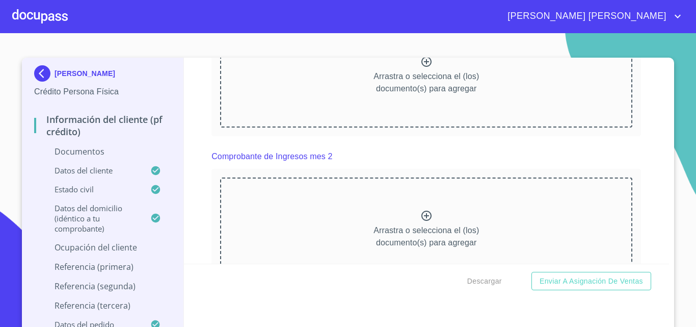
scroll to position [1035, 0]
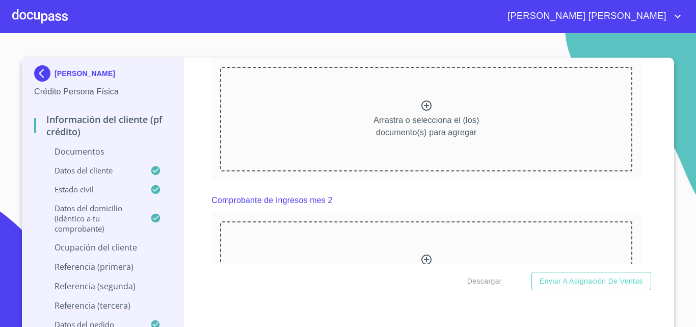
click at [420, 112] on icon at bounding box center [426, 105] width 12 height 12
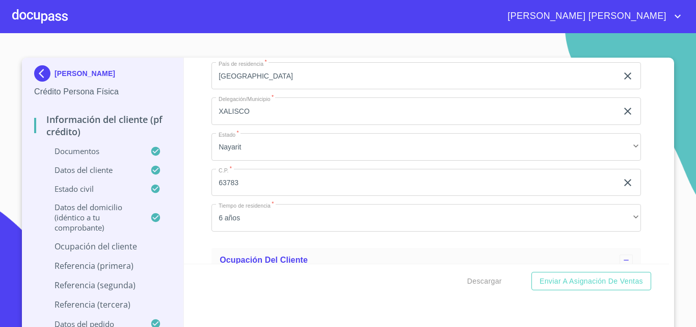
scroll to position [3634, 0]
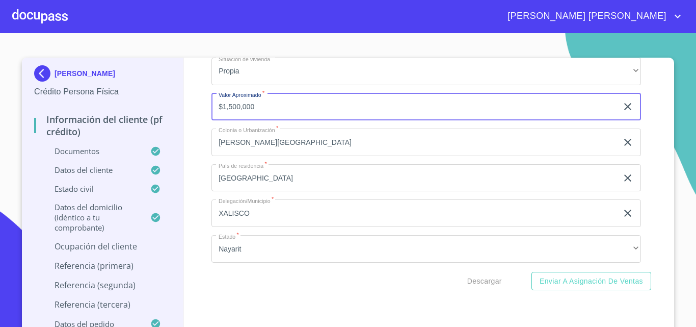
click at [292, 109] on input "$1,500,000" at bounding box center [415, 107] width 406 height 28
type input "$1"
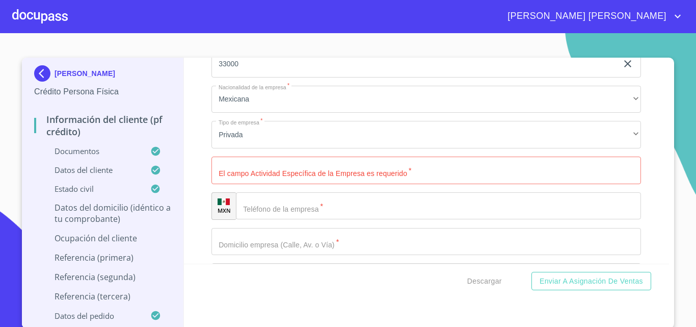
scroll to position [4194, 0]
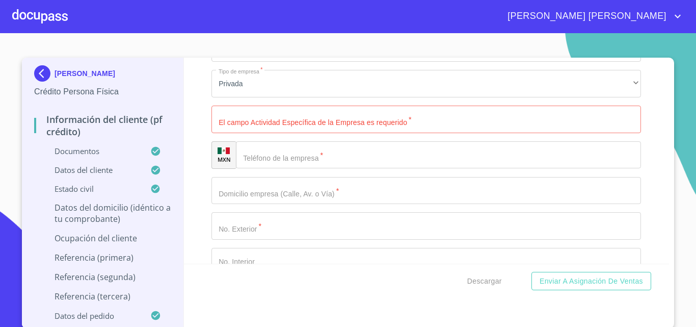
type input "$2,000,000"
click at [269, 133] on input "Documento de identificación.   *" at bounding box center [427, 119] width 430 height 28
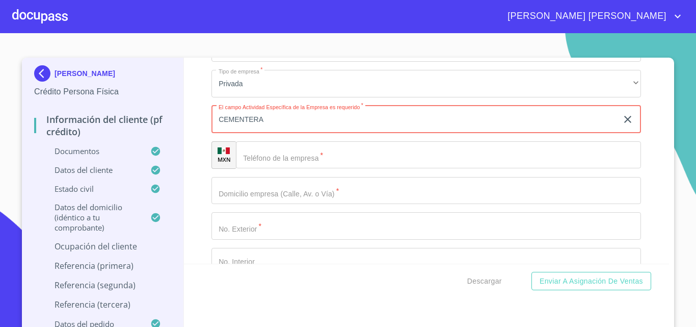
click at [267, 133] on input "CEMENTERA" at bounding box center [415, 119] width 406 height 28
type input "CEMENTERA"
click at [266, 169] on input "Documento de identificación.   *" at bounding box center [438, 155] width 405 height 28
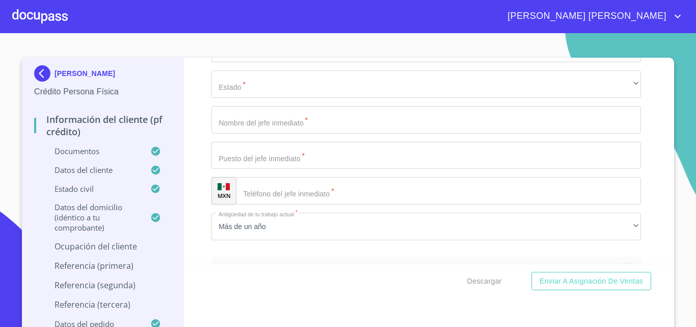
scroll to position [4551, 0]
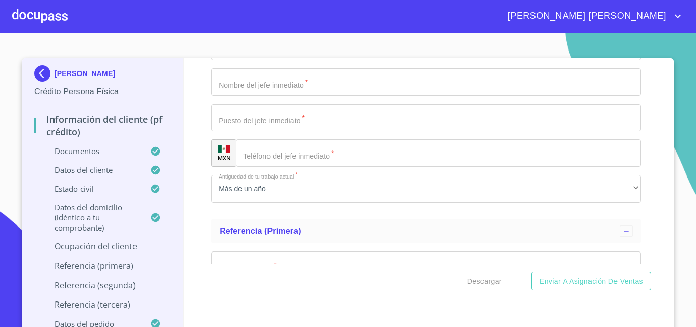
type input "[PHONE_NUMBER]"
click at [271, 167] on input "Documento de identificación.   *" at bounding box center [438, 153] width 405 height 28
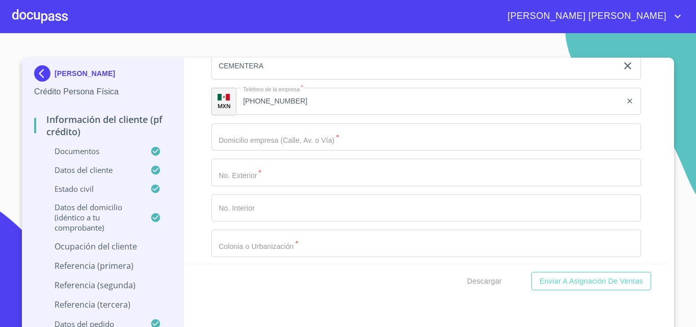
scroll to position [4245, 0]
type input "[PHONE_NUMBER]"
click at [280, 153] on input "Documento de identificación.   *" at bounding box center [427, 140] width 430 height 28
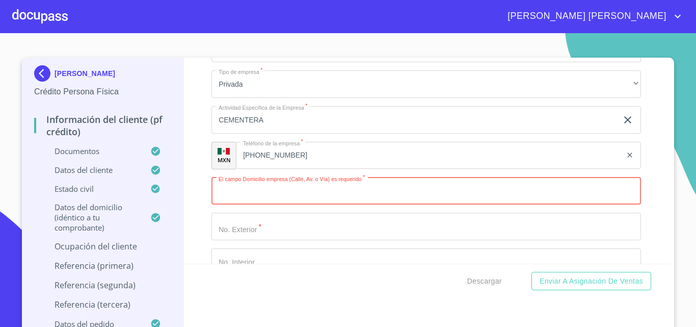
scroll to position [4194, 0]
type input "AV PROLONGACION [PERSON_NAME] [PERSON_NAME]"
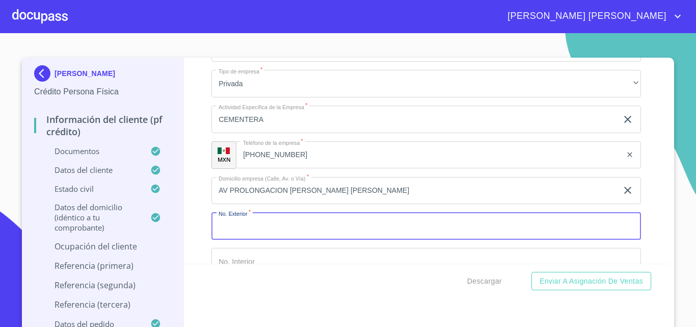
click at [281, 240] on input "Documento de identificación.   *" at bounding box center [427, 226] width 430 height 28
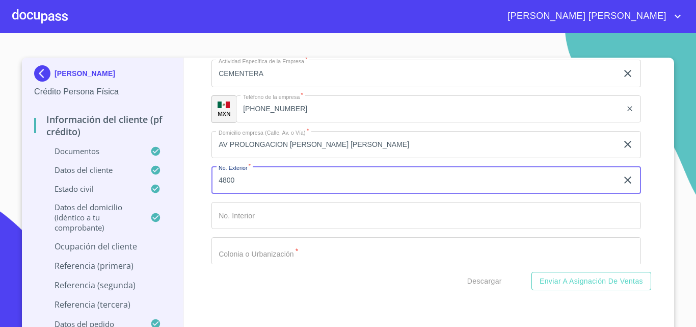
scroll to position [4296, 0]
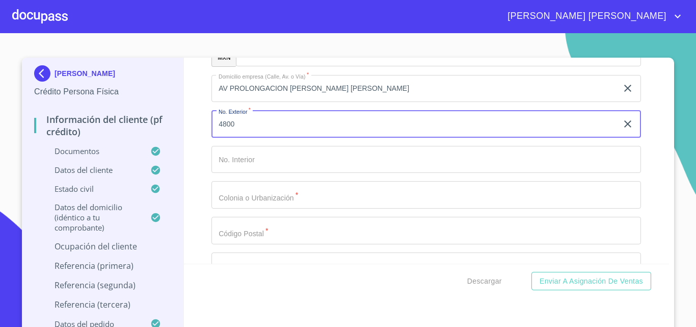
type input "4800"
click at [244, 173] on input "Documento de identificación.   *" at bounding box center [427, 160] width 430 height 28
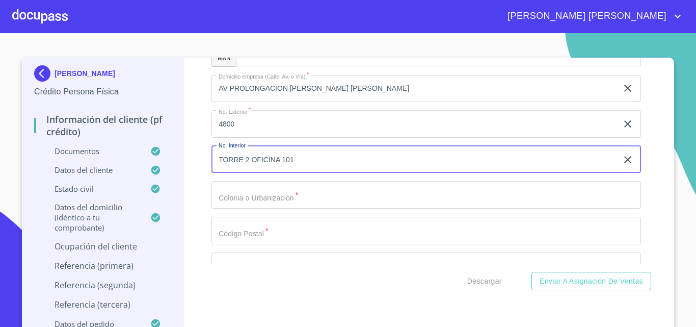
type input "TORRE 2 OFICINA 101"
click at [254, 205] on input "Documento de identificación.   *" at bounding box center [427, 195] width 430 height 28
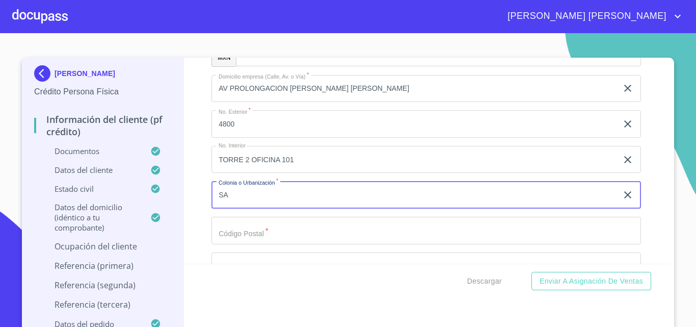
type input "S"
type input "CUAJUMALPA"
click at [279, 240] on input "Documento de identificación.   *" at bounding box center [427, 231] width 430 height 28
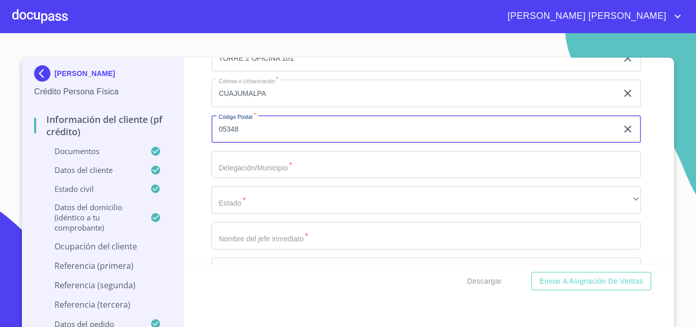
scroll to position [4398, 0]
type input "05348"
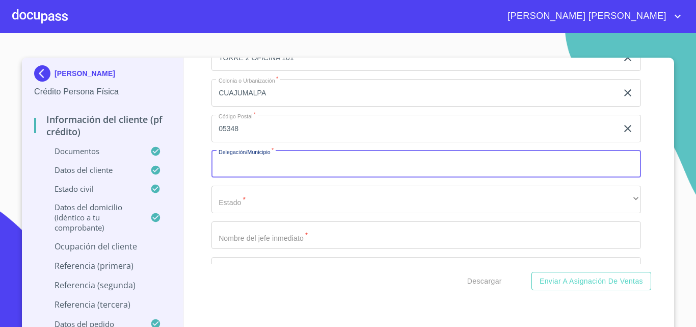
click at [260, 178] on input "Documento de identificación.   *" at bounding box center [427, 164] width 430 height 28
type input "S"
click at [238, 105] on input "CUAJUMALPA" at bounding box center [415, 93] width 406 height 28
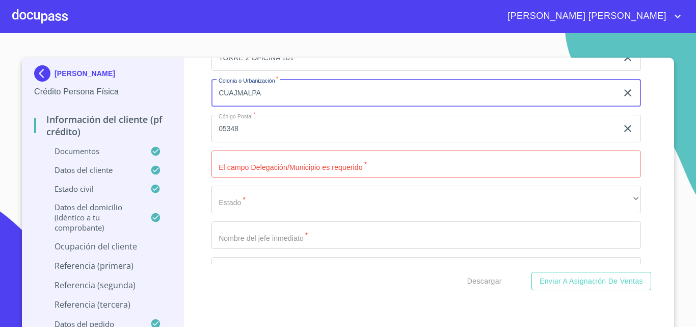
click at [278, 107] on input "CUAJMALPA" at bounding box center [415, 93] width 406 height 28
type input "C"
type input "[GEOGRAPHIC_DATA]"
click at [275, 178] on input "Documento de identificación.   *" at bounding box center [427, 164] width 430 height 28
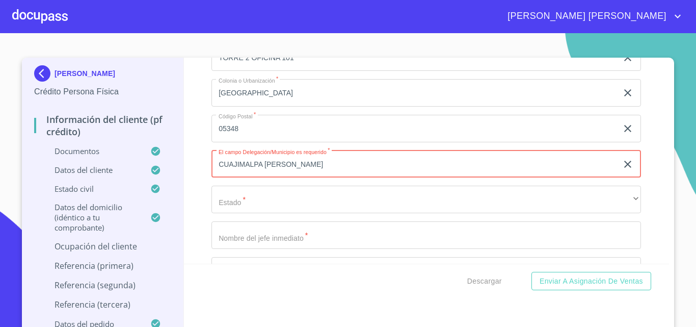
type input "CUAJIMALPA [PERSON_NAME]"
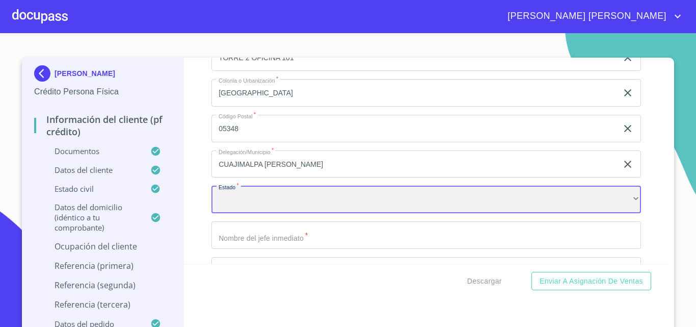
click at [268, 213] on div "​" at bounding box center [427, 200] width 430 height 28
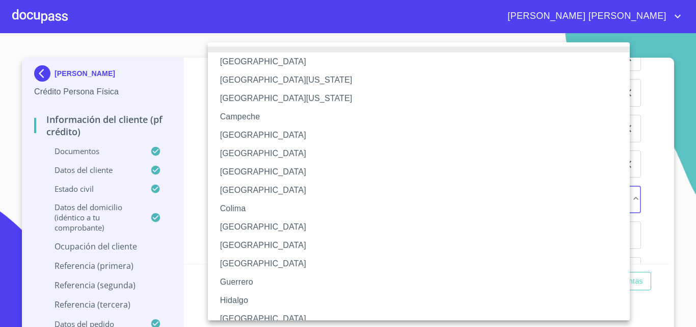
click at [258, 175] on li "[GEOGRAPHIC_DATA]" at bounding box center [423, 172] width 430 height 18
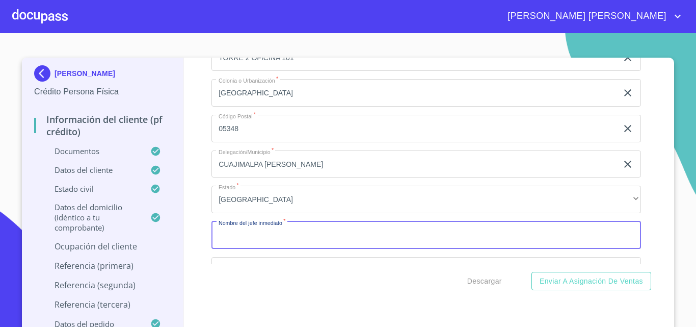
click at [267, 249] on input "Documento de identificación.   *" at bounding box center [427, 235] width 430 height 28
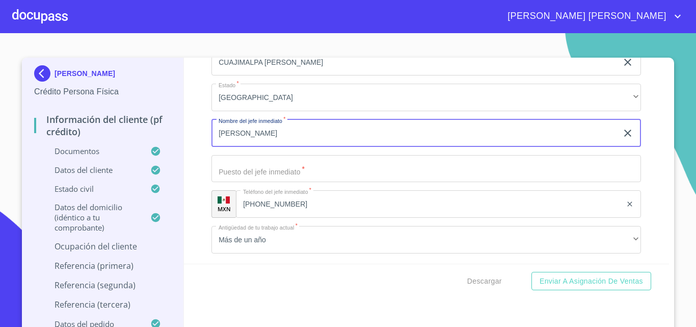
scroll to position [4551, 0]
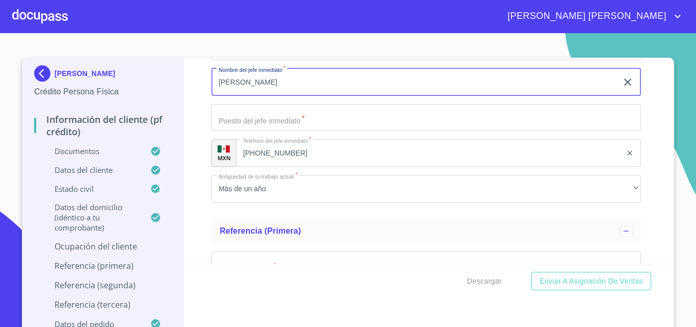
type input "[PERSON_NAME]"
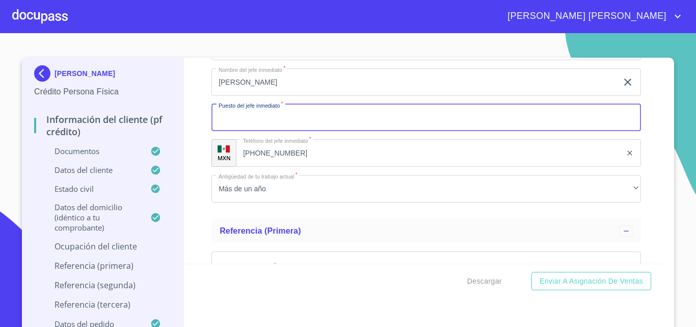
click at [265, 131] on input "Documento de identificación.   *" at bounding box center [427, 118] width 430 height 28
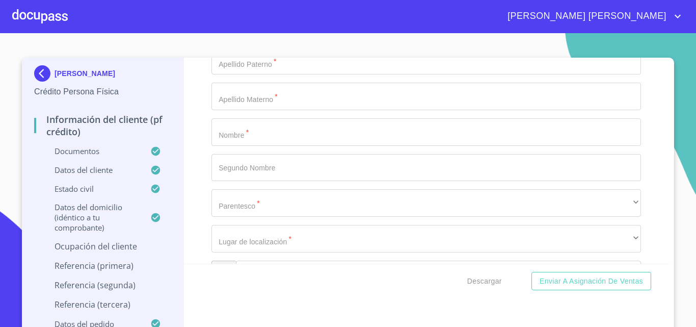
scroll to position [4704, 0]
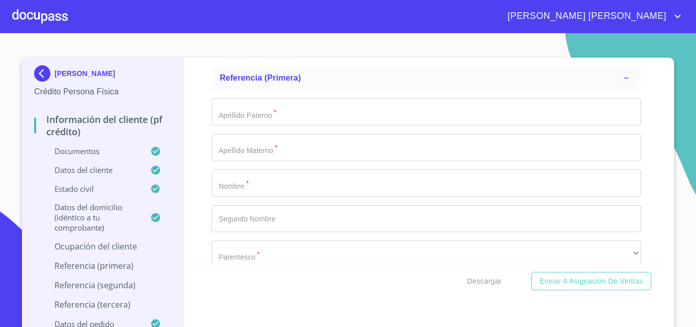
type input "GERENTE"
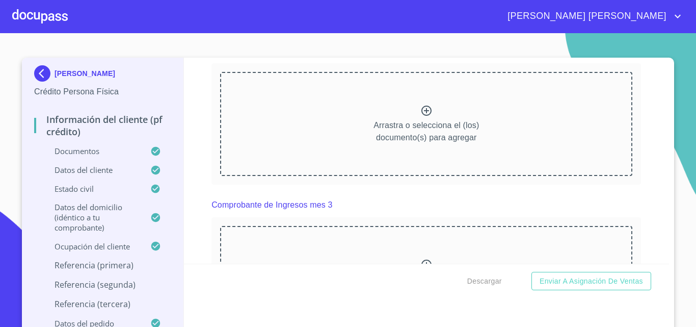
scroll to position [1565, 0]
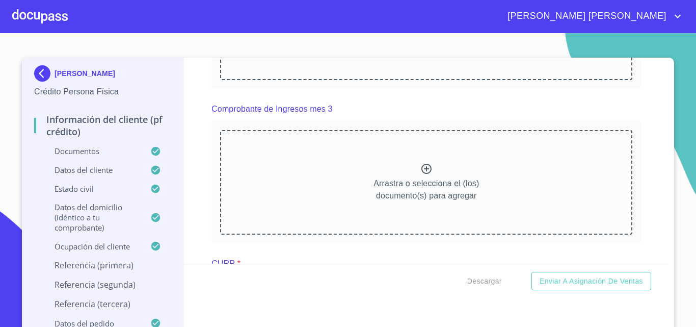
click at [422, 175] on icon at bounding box center [426, 169] width 12 height 12
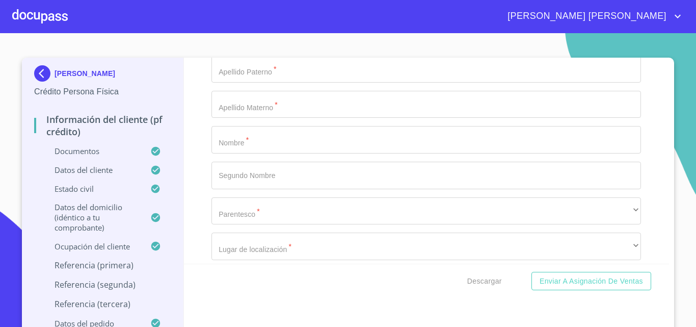
scroll to position [4981, 0]
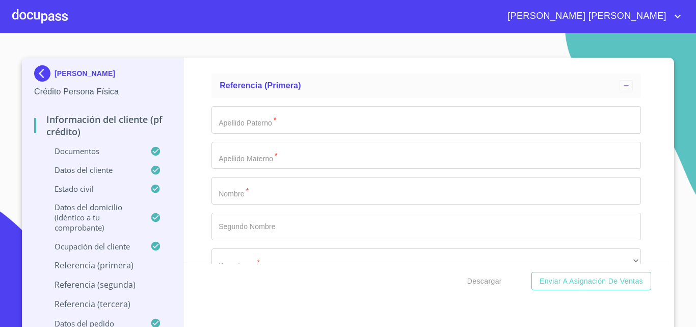
click at [263, 131] on input "Documento de identificación.   *" at bounding box center [427, 120] width 430 height 28
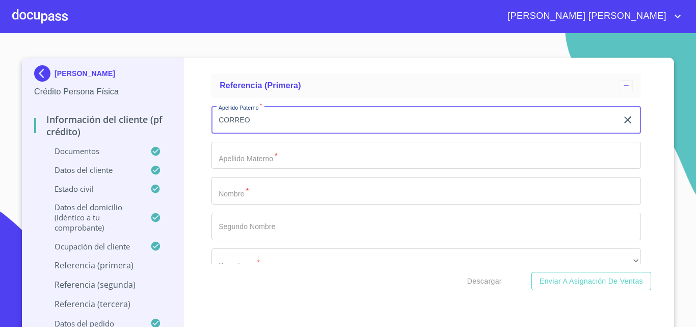
type input "CORREO"
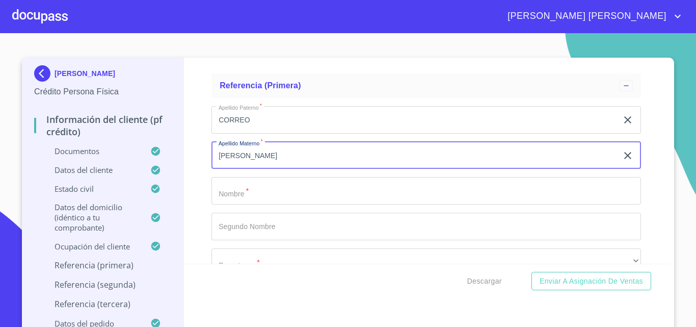
type input "[PERSON_NAME]"
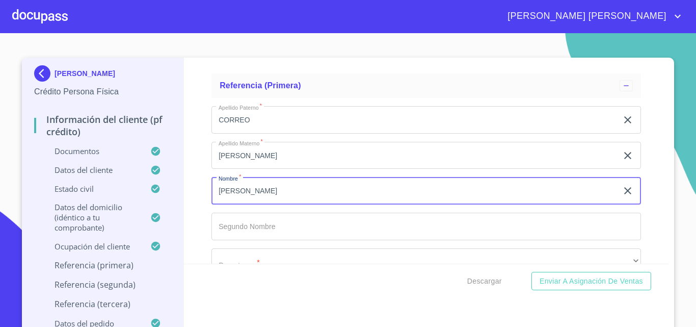
type input "[PERSON_NAME]"
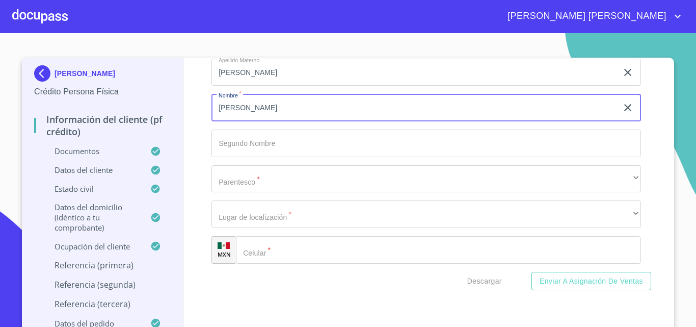
scroll to position [5083, 0]
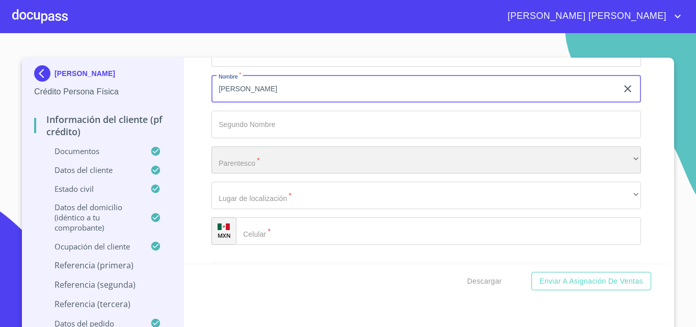
click at [243, 170] on div "​" at bounding box center [427, 160] width 430 height 28
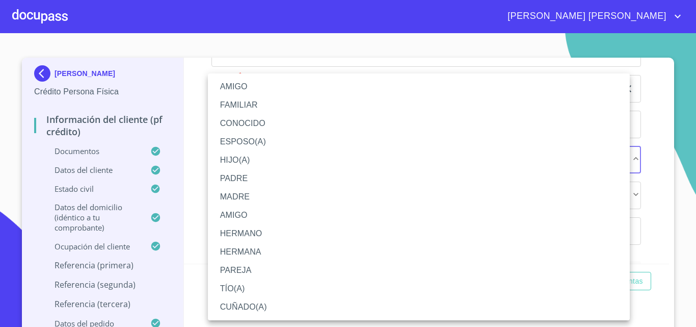
click at [242, 104] on li "FAMILIAR" at bounding box center [419, 105] width 422 height 18
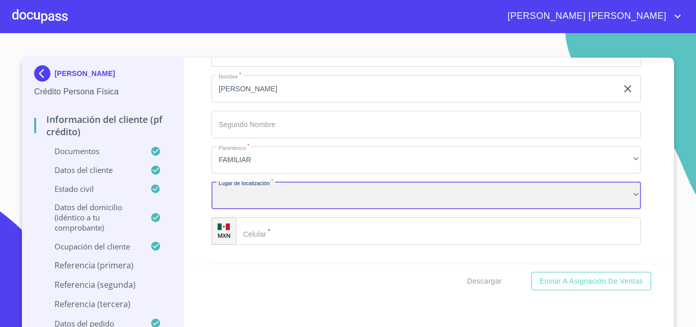
click at [231, 207] on div "​" at bounding box center [427, 195] width 430 height 28
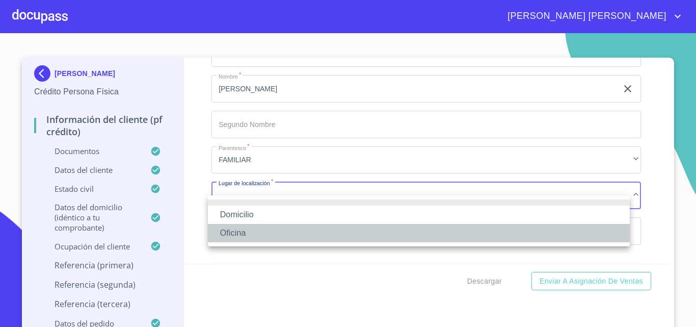
click at [240, 228] on li "Oficina" at bounding box center [419, 233] width 422 height 18
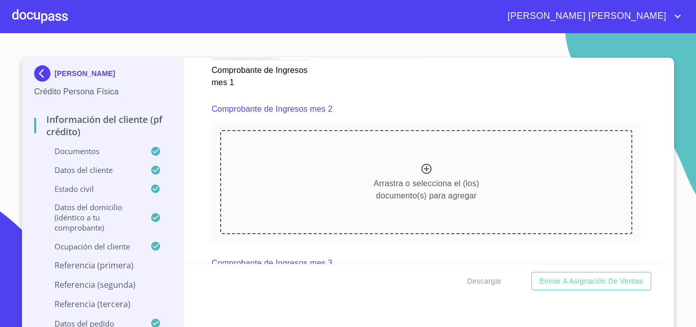
scroll to position [1394, 0]
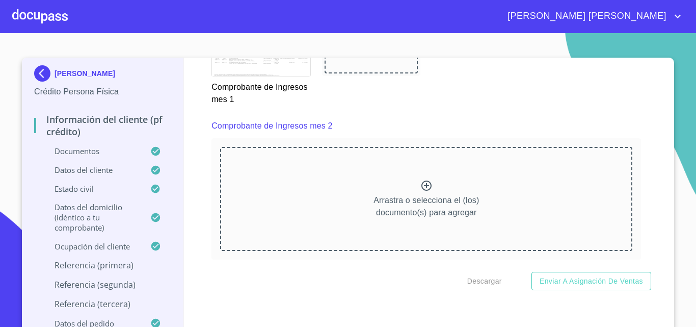
click at [421, 192] on icon at bounding box center [426, 185] width 12 height 12
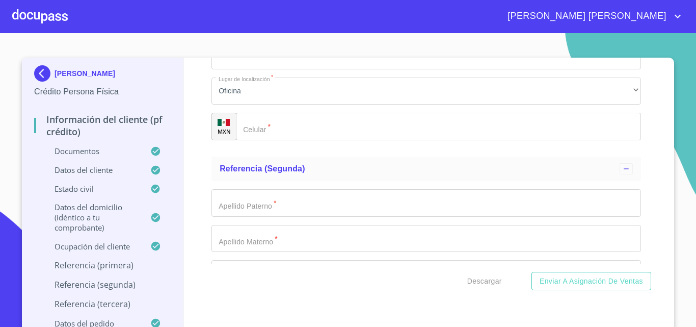
scroll to position [5437, 0]
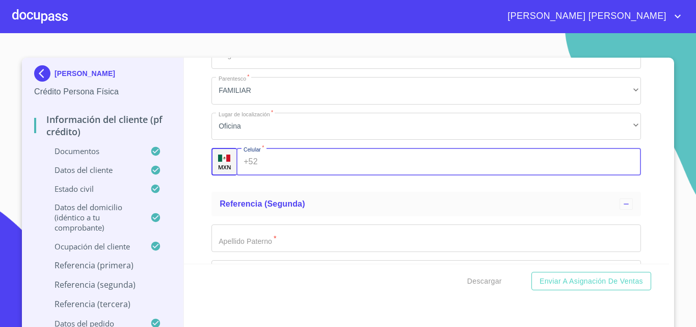
click at [290, 175] on input "Documento de identificación.   *" at bounding box center [452, 162] width 380 height 28
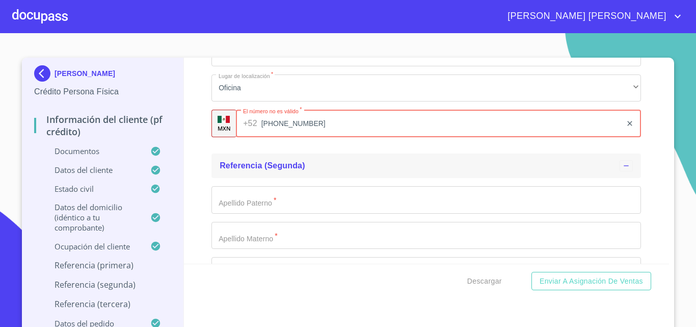
scroll to position [5539, 0]
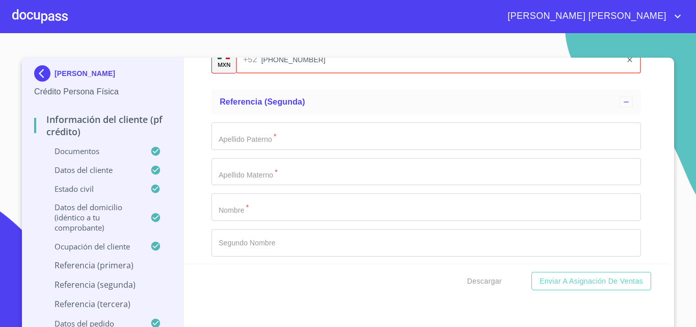
type input "[PHONE_NUMBER]"
click at [282, 150] on input "Documento de identificación.   *" at bounding box center [427, 136] width 430 height 28
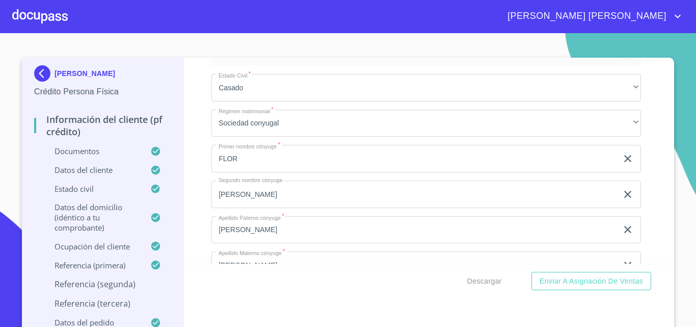
scroll to position [3705, 0]
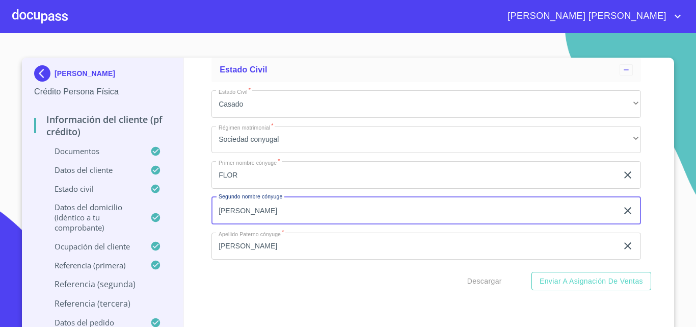
click at [260, 224] on input "[PERSON_NAME]" at bounding box center [415, 211] width 406 height 28
type input "DE [PERSON_NAME]"
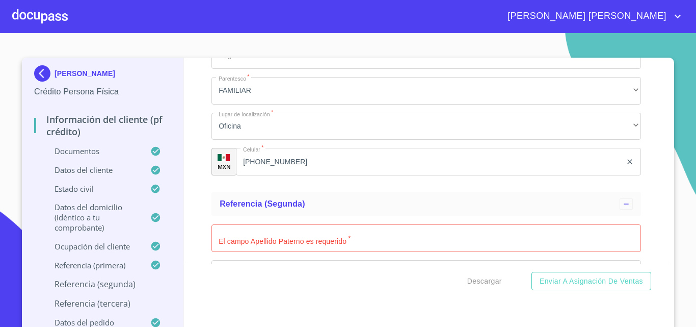
scroll to position [5539, 0]
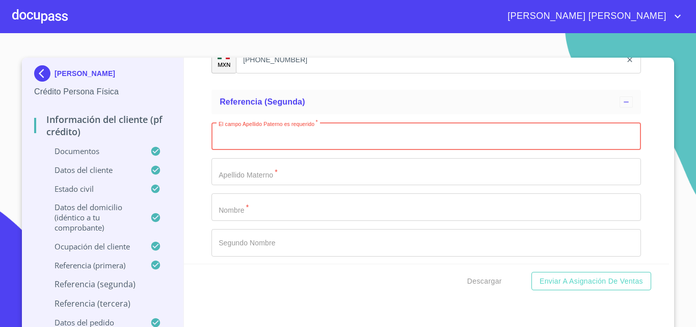
click at [264, 150] on input "Documento de identificación.   *" at bounding box center [427, 136] width 430 height 28
type input "[PERSON_NAME]"
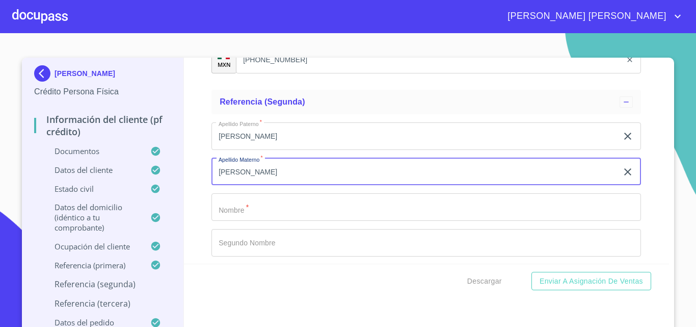
type input "[PERSON_NAME]"
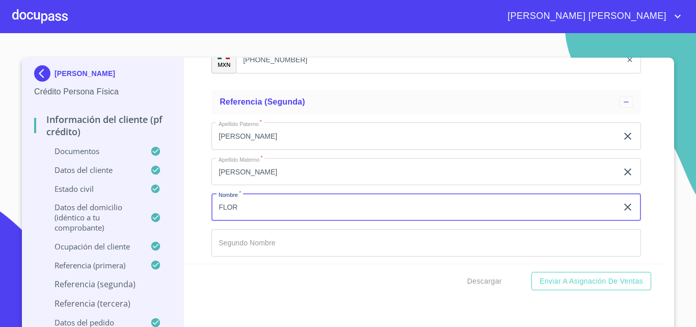
type input "FLOR"
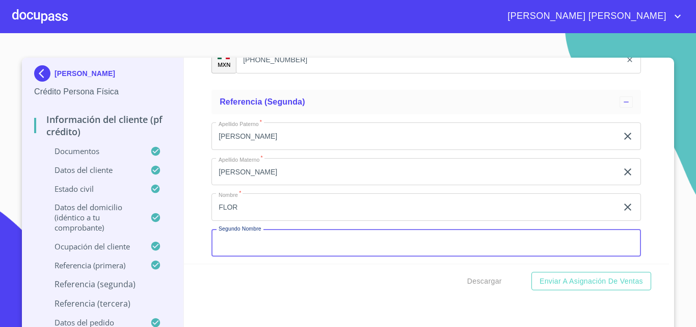
scroll to position [5544, 0]
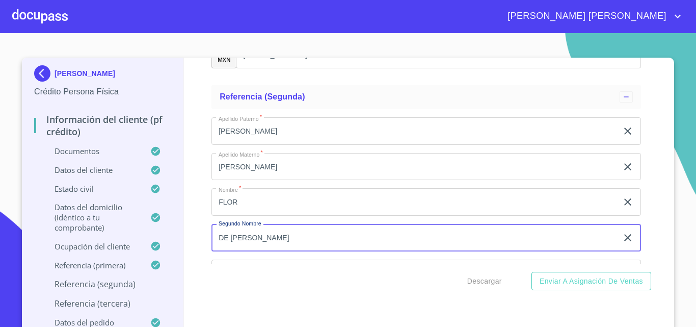
type input "DE [PERSON_NAME]"
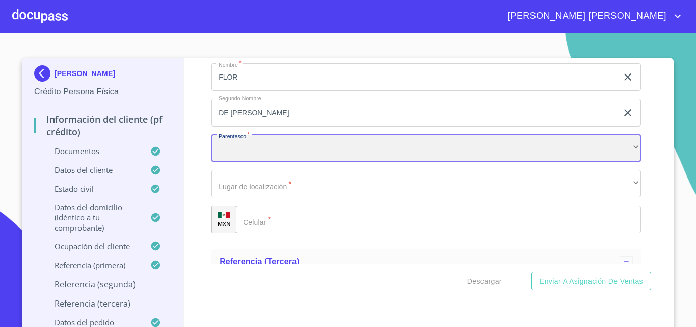
click at [265, 160] on div "​" at bounding box center [427, 149] width 430 height 28
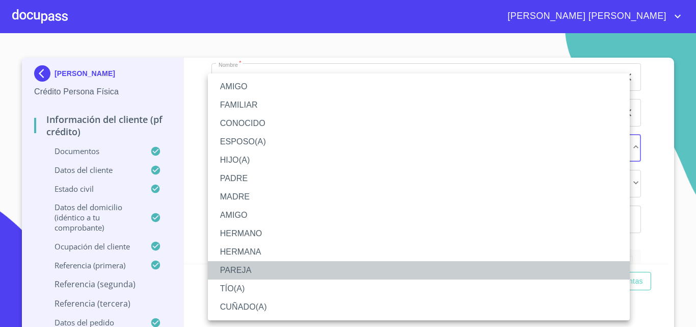
click at [242, 272] on li "PAREJA" at bounding box center [419, 270] width 422 height 18
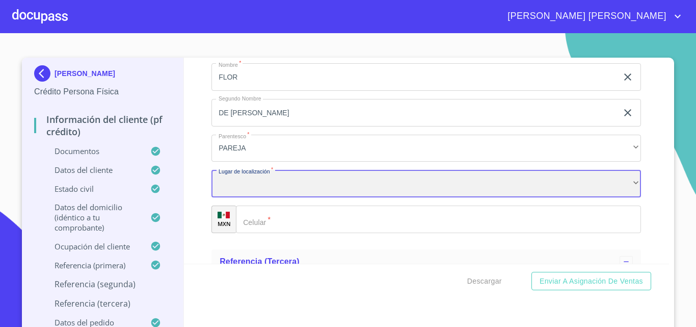
click at [257, 197] on div "​" at bounding box center [427, 184] width 430 height 28
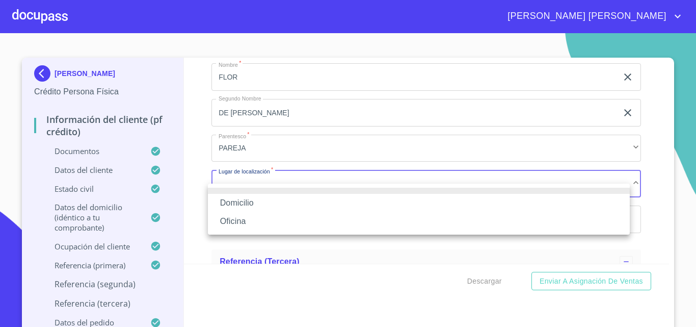
click at [239, 222] on li "Oficina" at bounding box center [419, 221] width 422 height 18
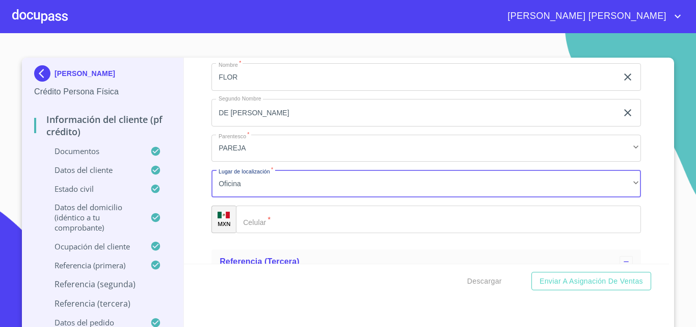
click at [281, 233] on input "Documento de identificación.   *" at bounding box center [438, 219] width 405 height 28
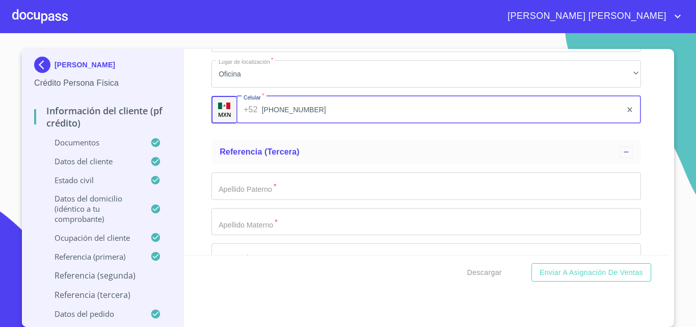
scroll to position [5771, 0]
type input "[PHONE_NUMBER]"
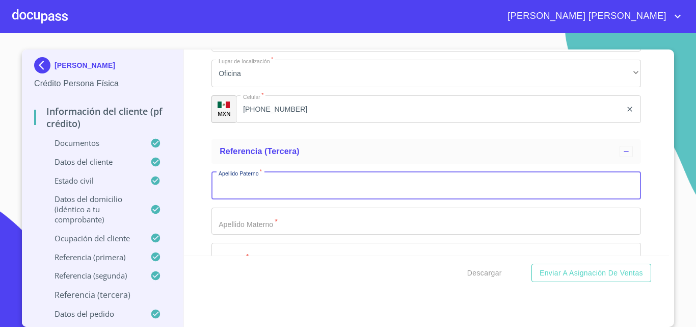
click at [272, 199] on input "Documento de identificación.   *" at bounding box center [427, 186] width 430 height 28
type input "[PERSON_NAME]"
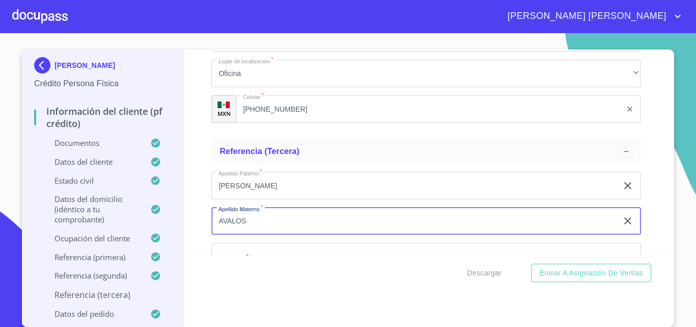
type input "AVALOS"
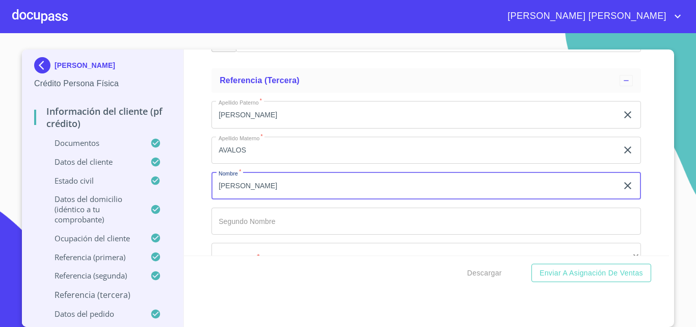
scroll to position [5900, 0]
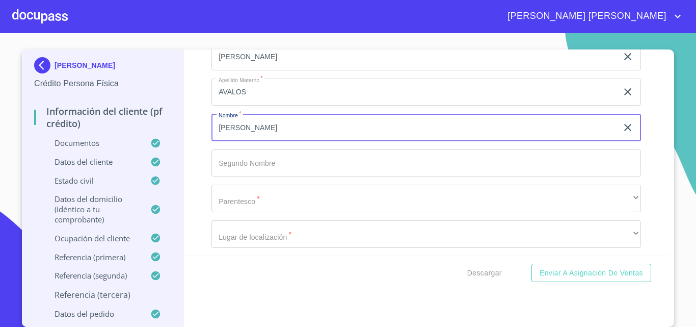
type input "[PERSON_NAME]"
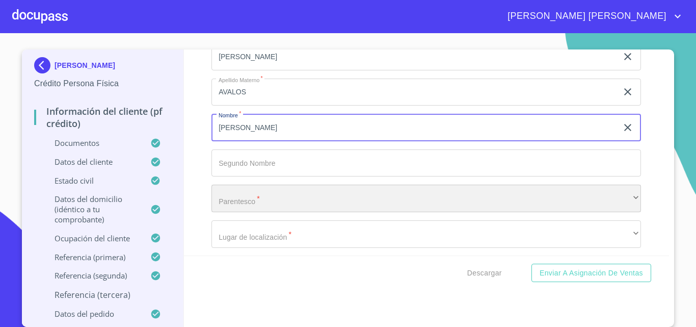
click at [266, 210] on div "​" at bounding box center [427, 198] width 430 height 28
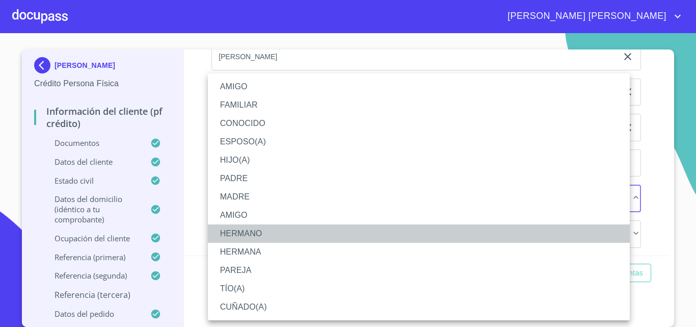
click at [246, 236] on li "HERMANO" at bounding box center [419, 233] width 422 height 18
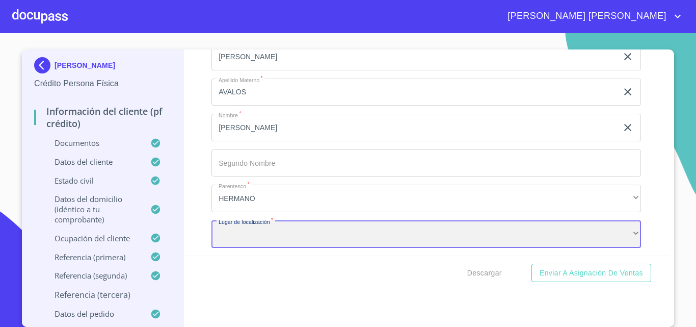
click at [268, 248] on div "​" at bounding box center [427, 234] width 430 height 28
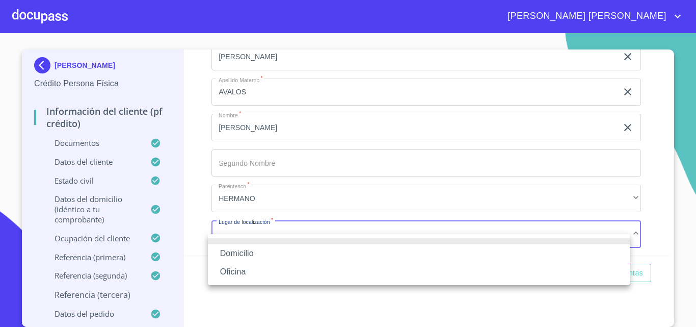
click at [241, 272] on li "Oficina" at bounding box center [419, 271] width 422 height 18
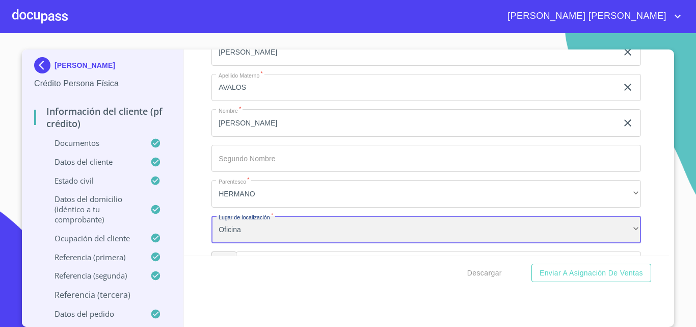
scroll to position [5956, 0]
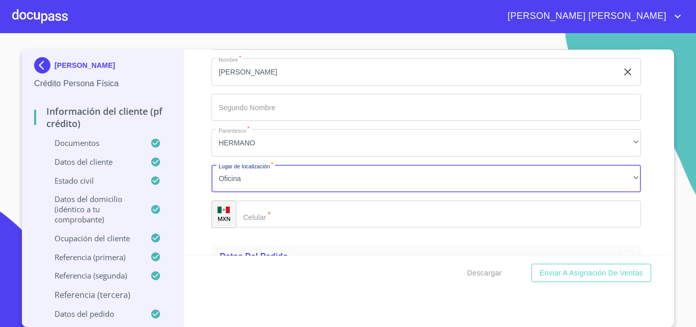
click at [281, 228] on input "Documento de identificación.   *" at bounding box center [438, 214] width 405 height 28
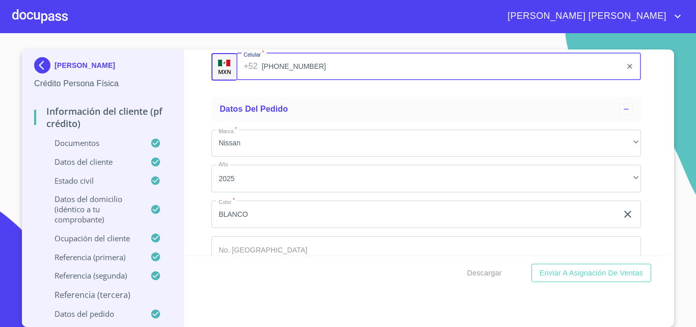
scroll to position [6109, 0]
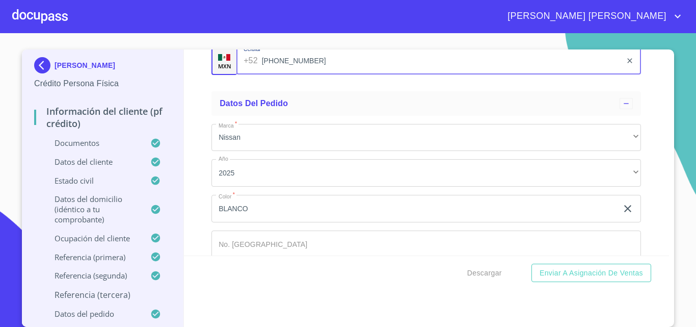
type input "[PHONE_NUMBER]"
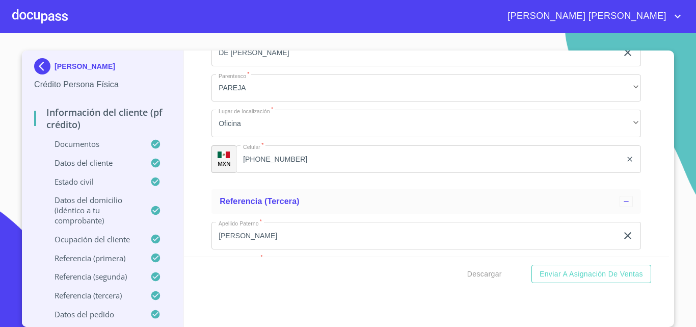
scroll to position [6171, 0]
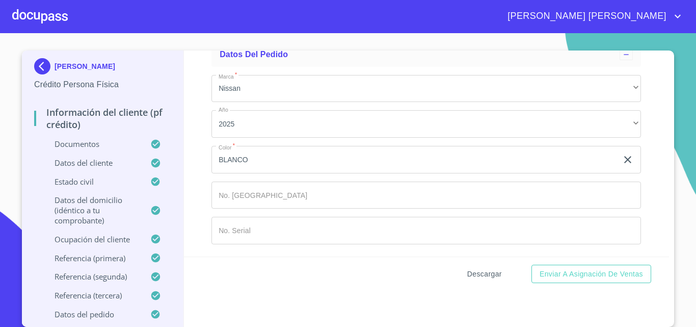
click at [476, 272] on span "Descargar" at bounding box center [484, 274] width 35 height 13
click at [483, 274] on span "Descargar" at bounding box center [484, 274] width 35 height 13
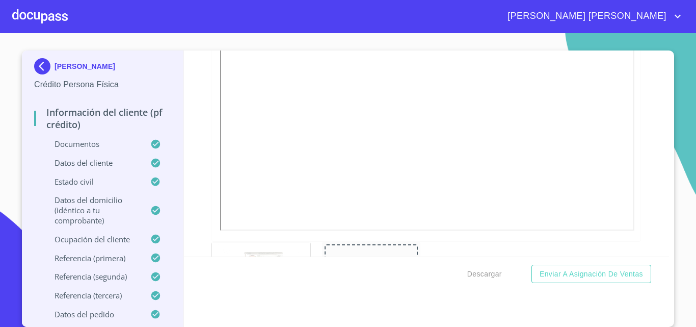
scroll to position [826, 0]
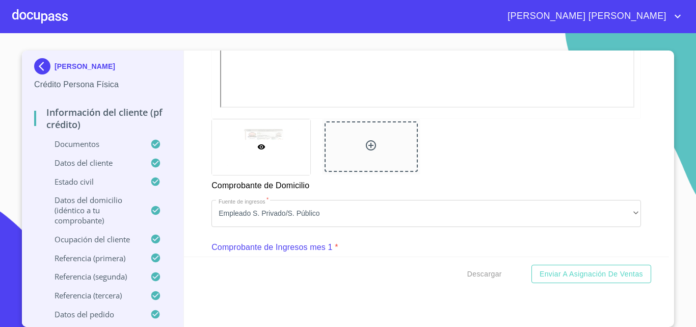
click at [365, 145] on icon at bounding box center [371, 145] width 12 height 12
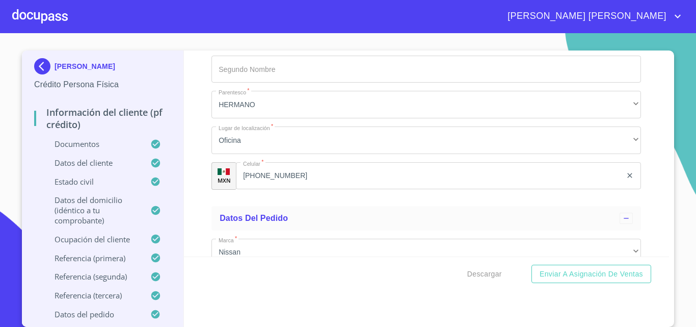
scroll to position [6171, 0]
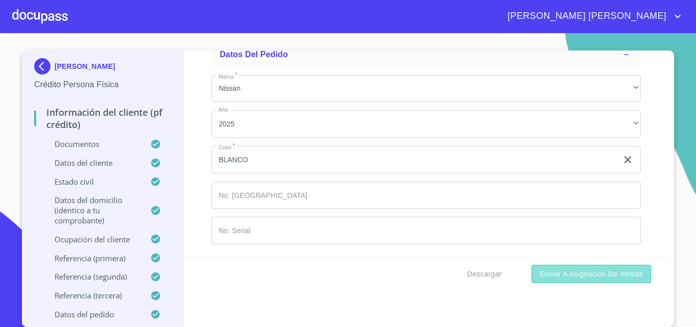
click at [579, 273] on span "Enviar a Asignación de Ventas" at bounding box center [591, 274] width 103 height 13
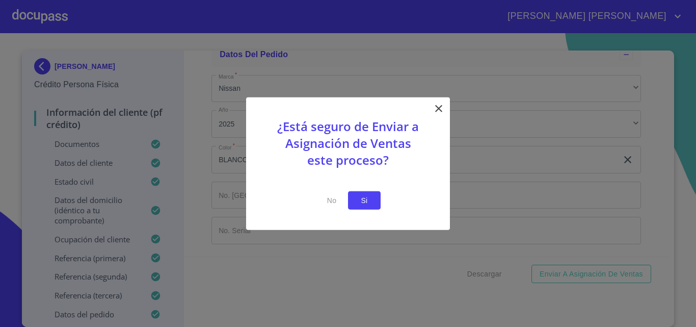
click at [370, 202] on span "Si" at bounding box center [364, 200] width 16 height 13
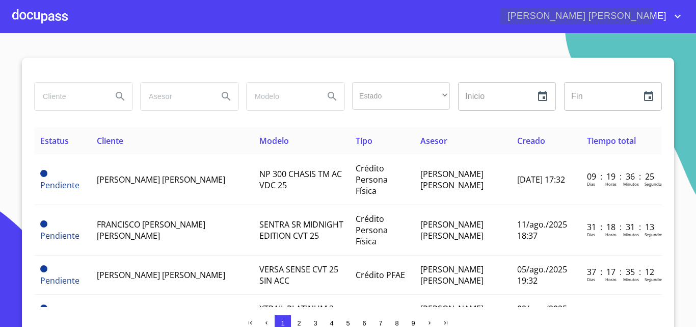
click at [682, 12] on icon "account of current user" at bounding box center [678, 16] width 12 height 12
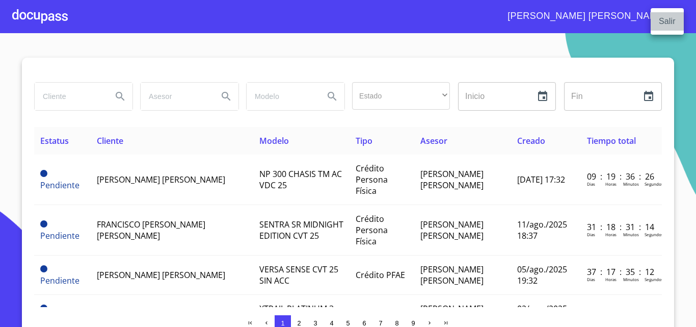
click at [674, 22] on li "Salir" at bounding box center [667, 21] width 33 height 18
